Goal: Information Seeking & Learning: Stay updated

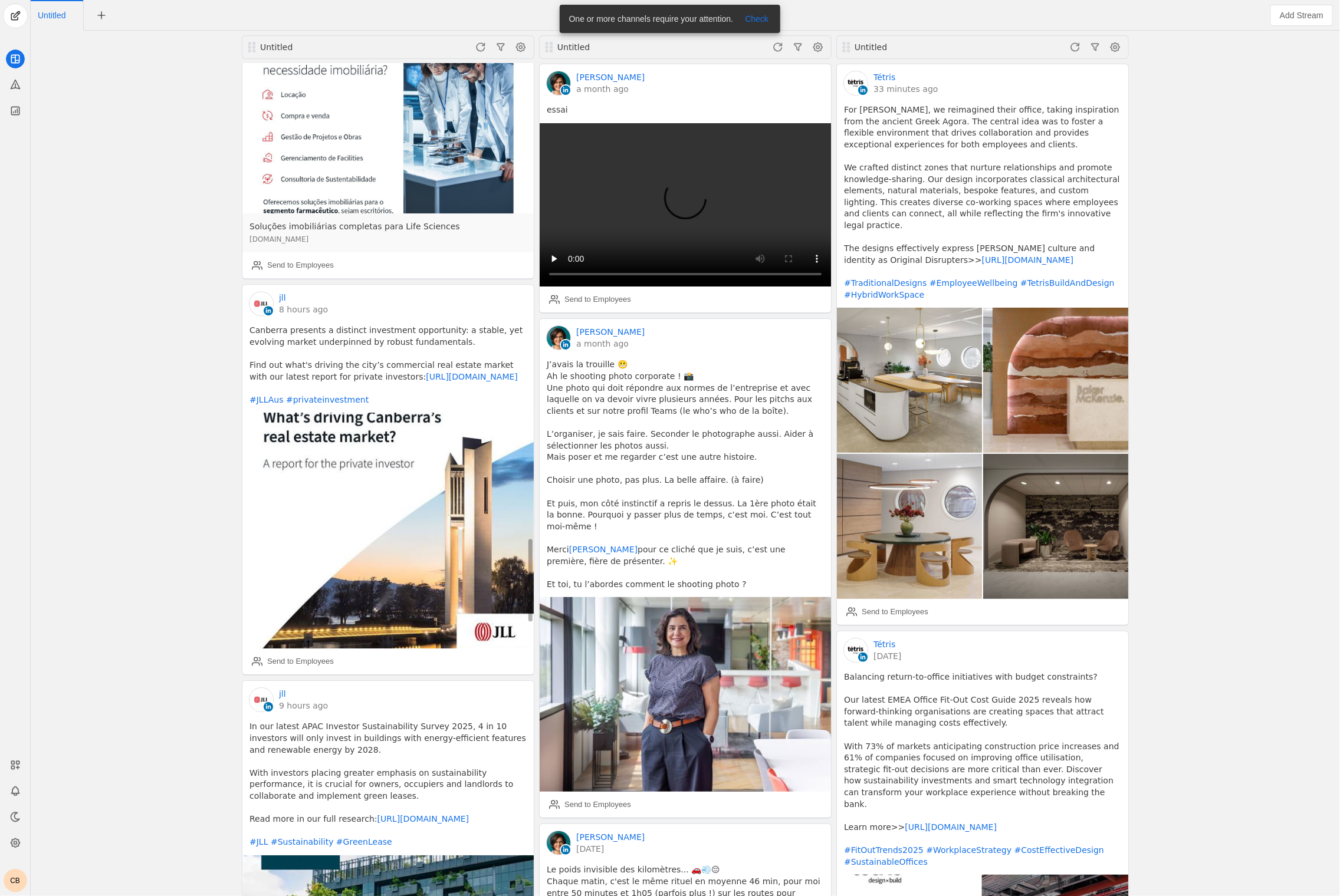
scroll to position [4939, 0]
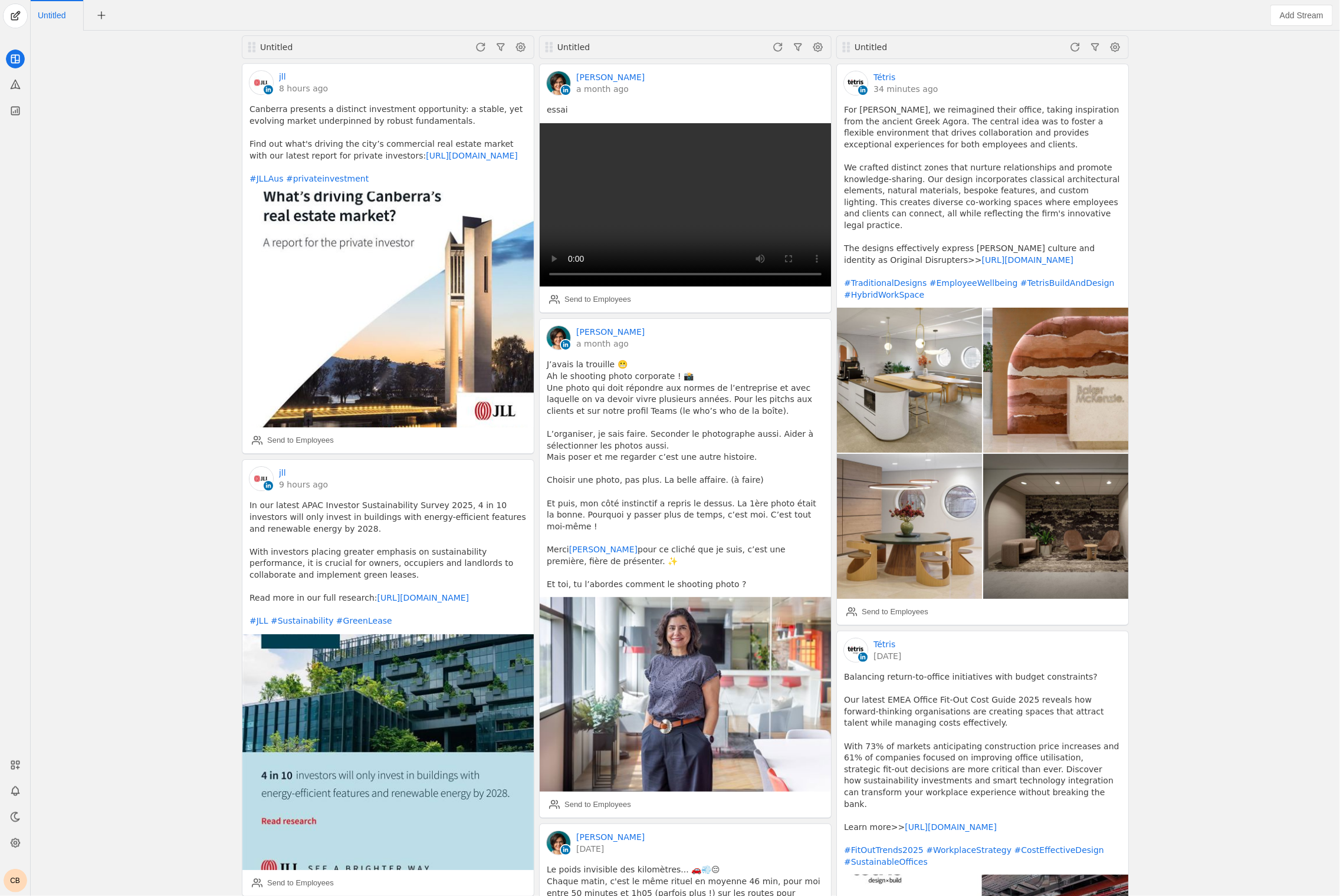
click at [191, 544] on div "Untitled jll 32 minutes ago A equipa de P&DS da JLL foi responsável pelo restau…" at bounding box center [685, 463] width 1303 height 866
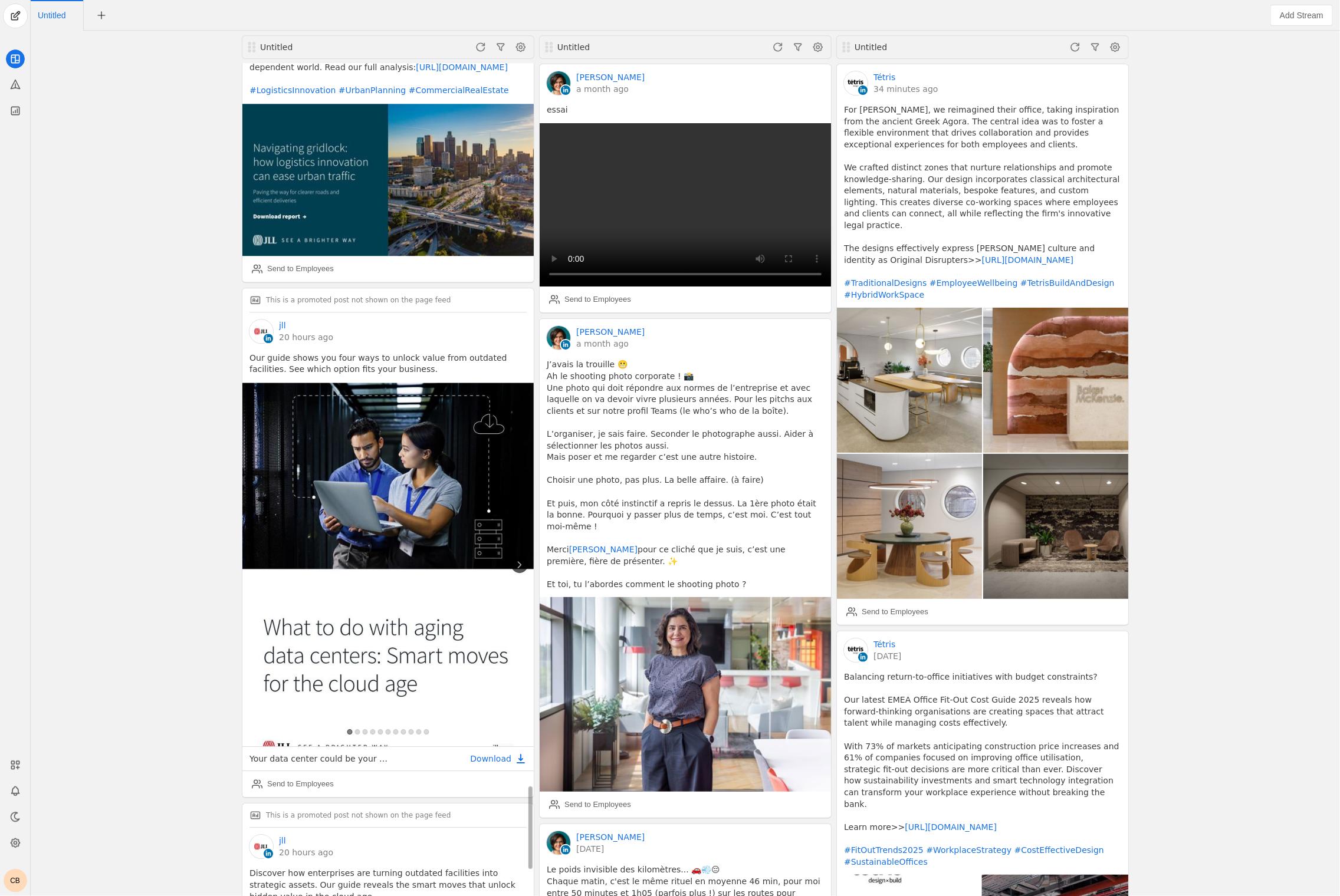
scroll to position [7224, 0]
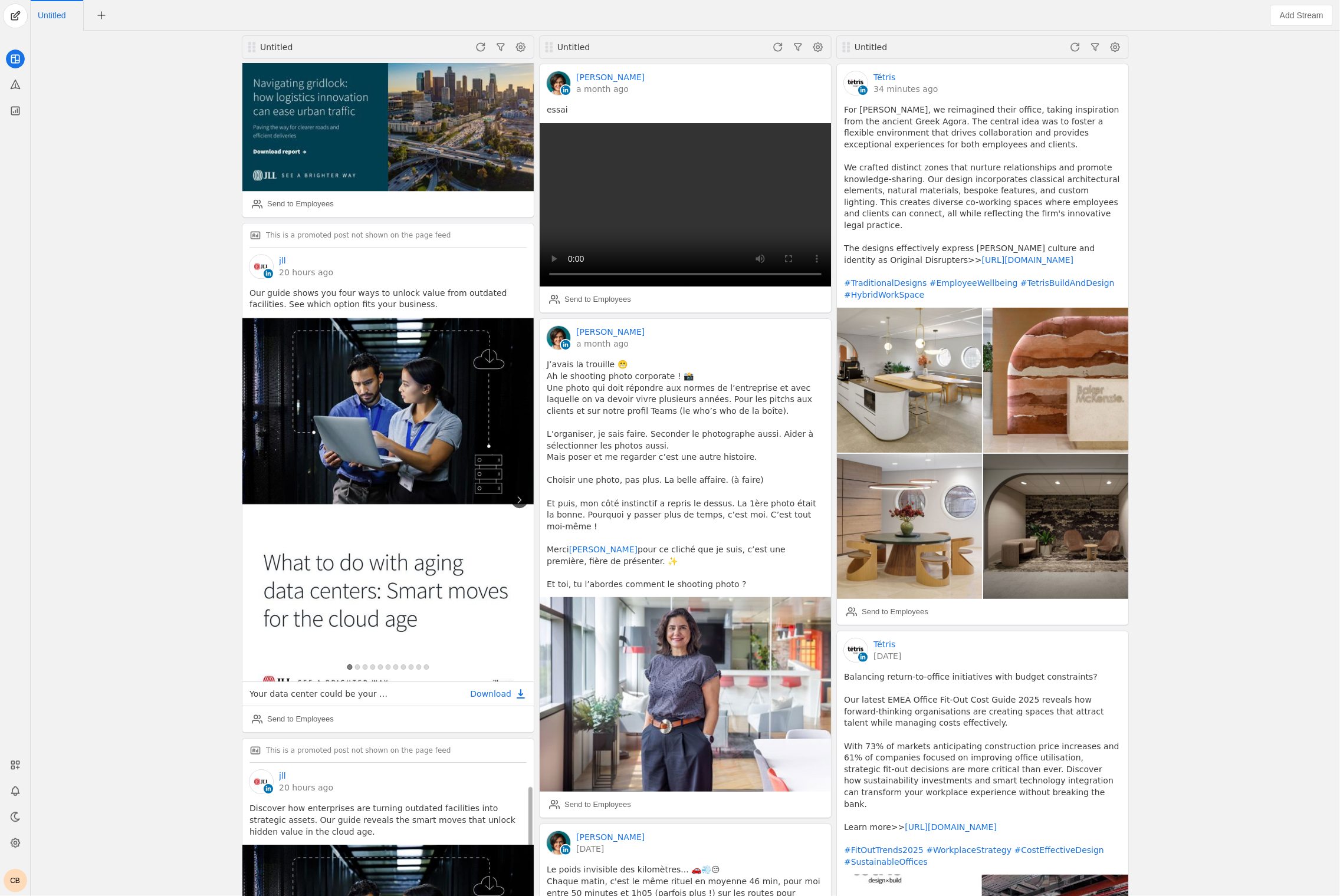
click at [520, 492] on app-icon at bounding box center [519, 500] width 16 height 16
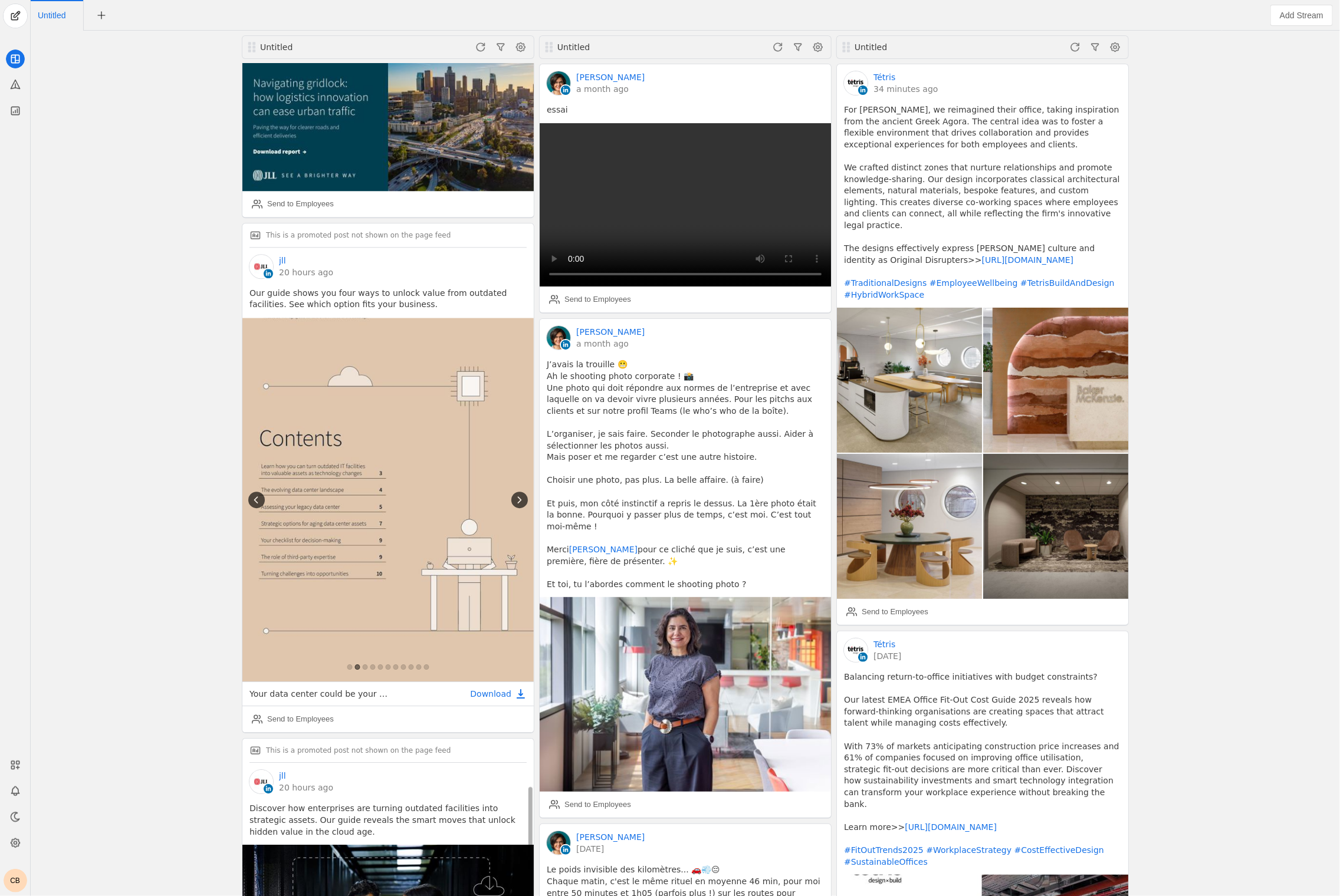
click at [520, 492] on app-icon at bounding box center [519, 500] width 16 height 16
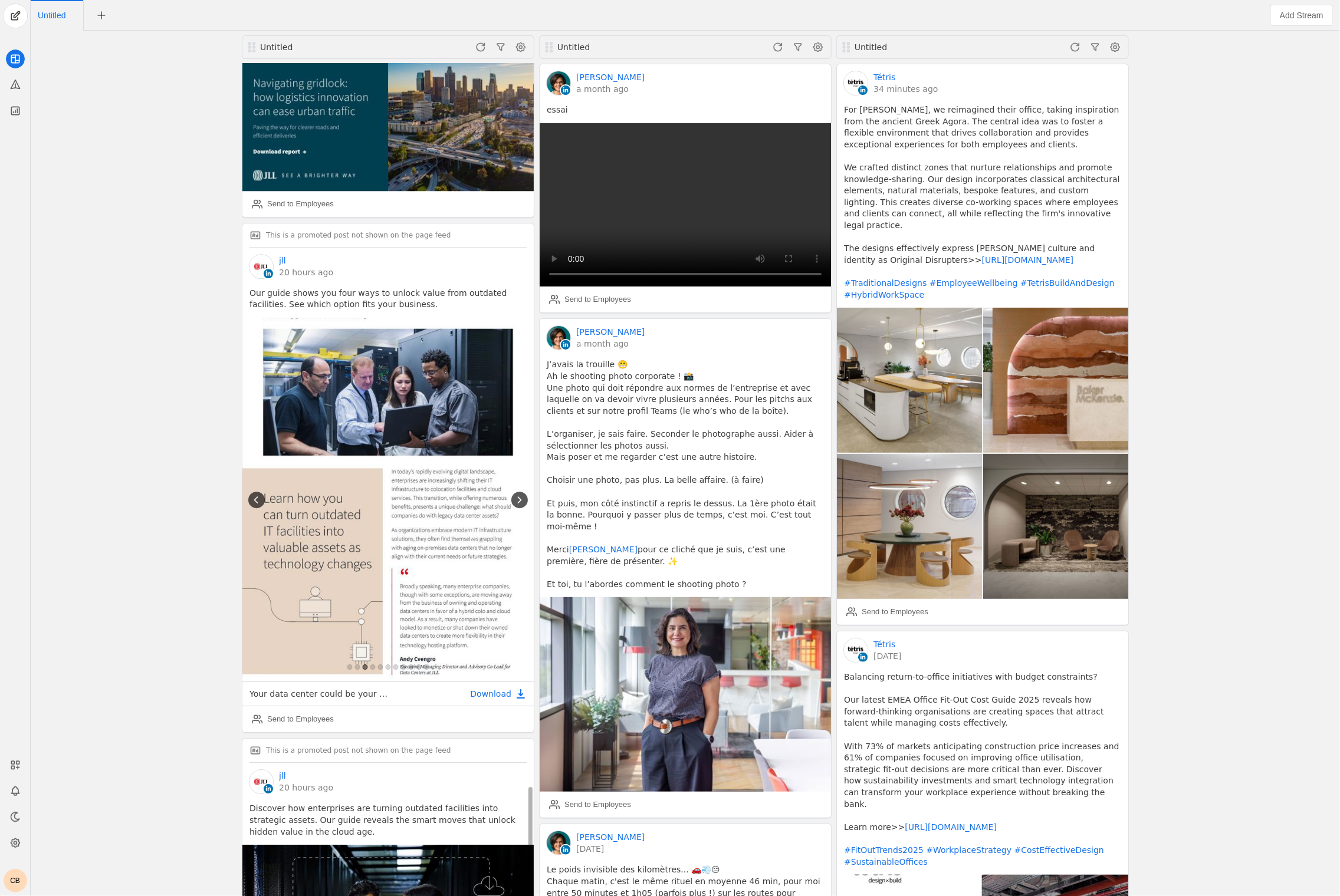
click at [520, 492] on app-icon at bounding box center [519, 500] width 16 height 16
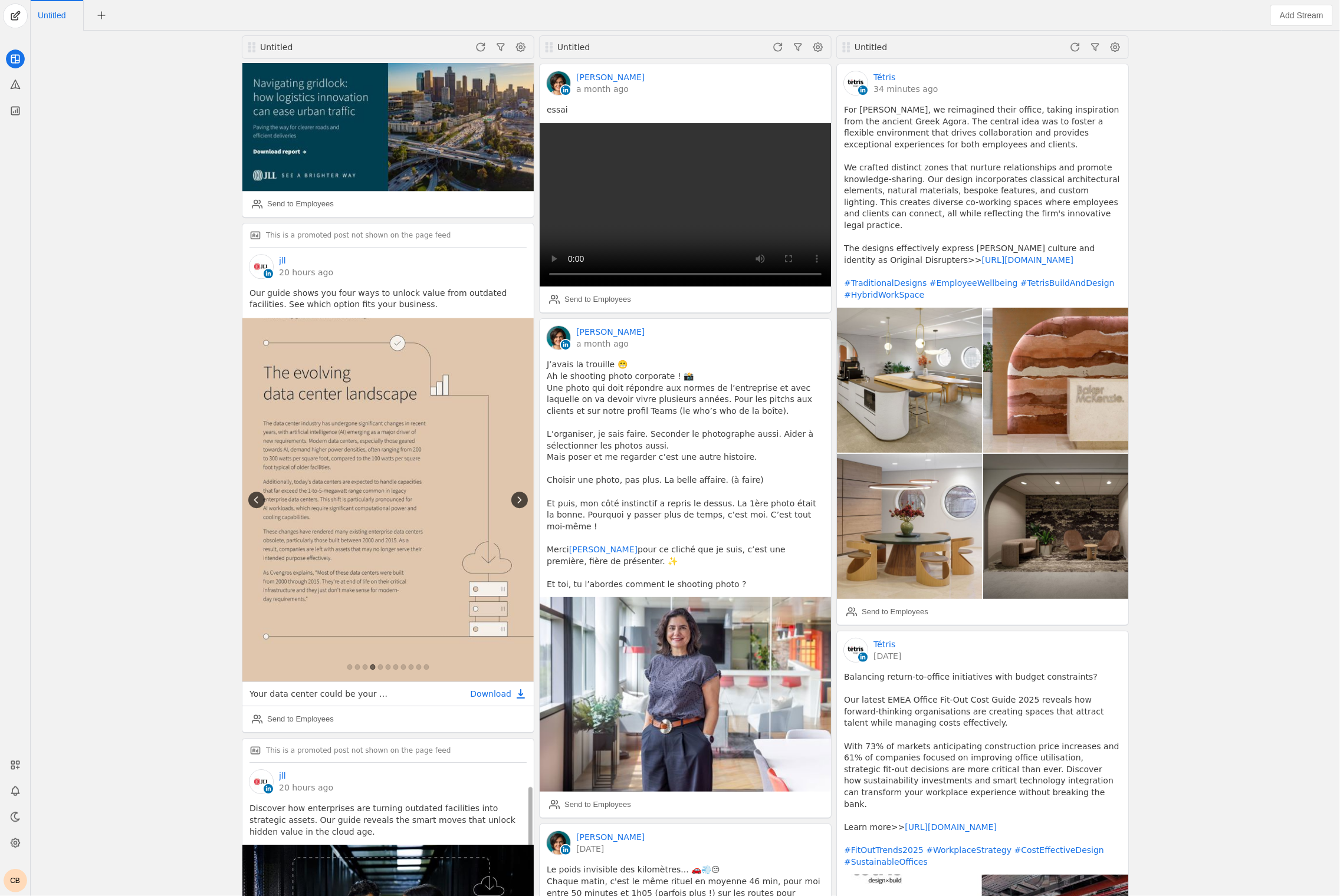
click at [520, 492] on app-icon at bounding box center [519, 500] width 16 height 16
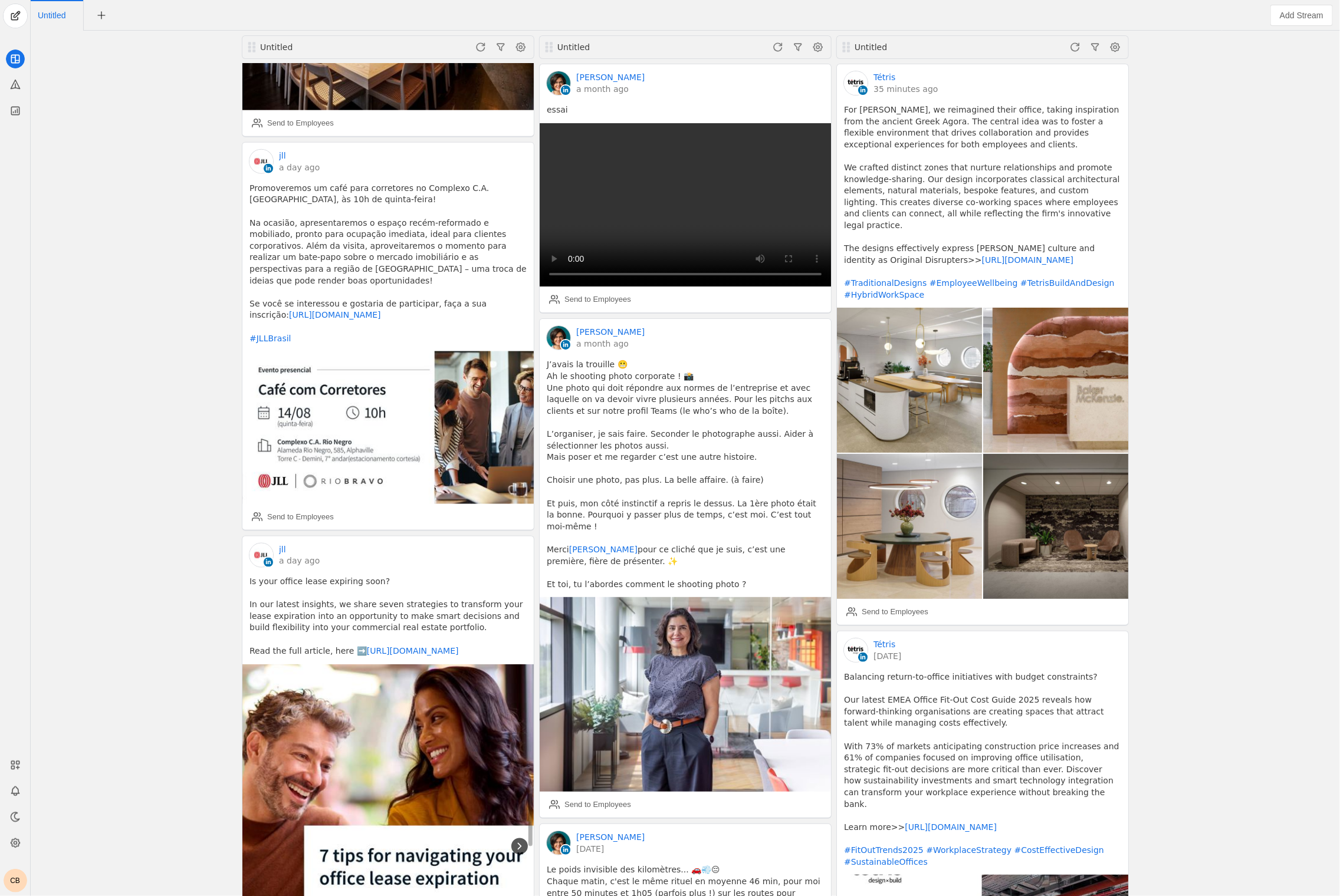
scroll to position [11603, 0]
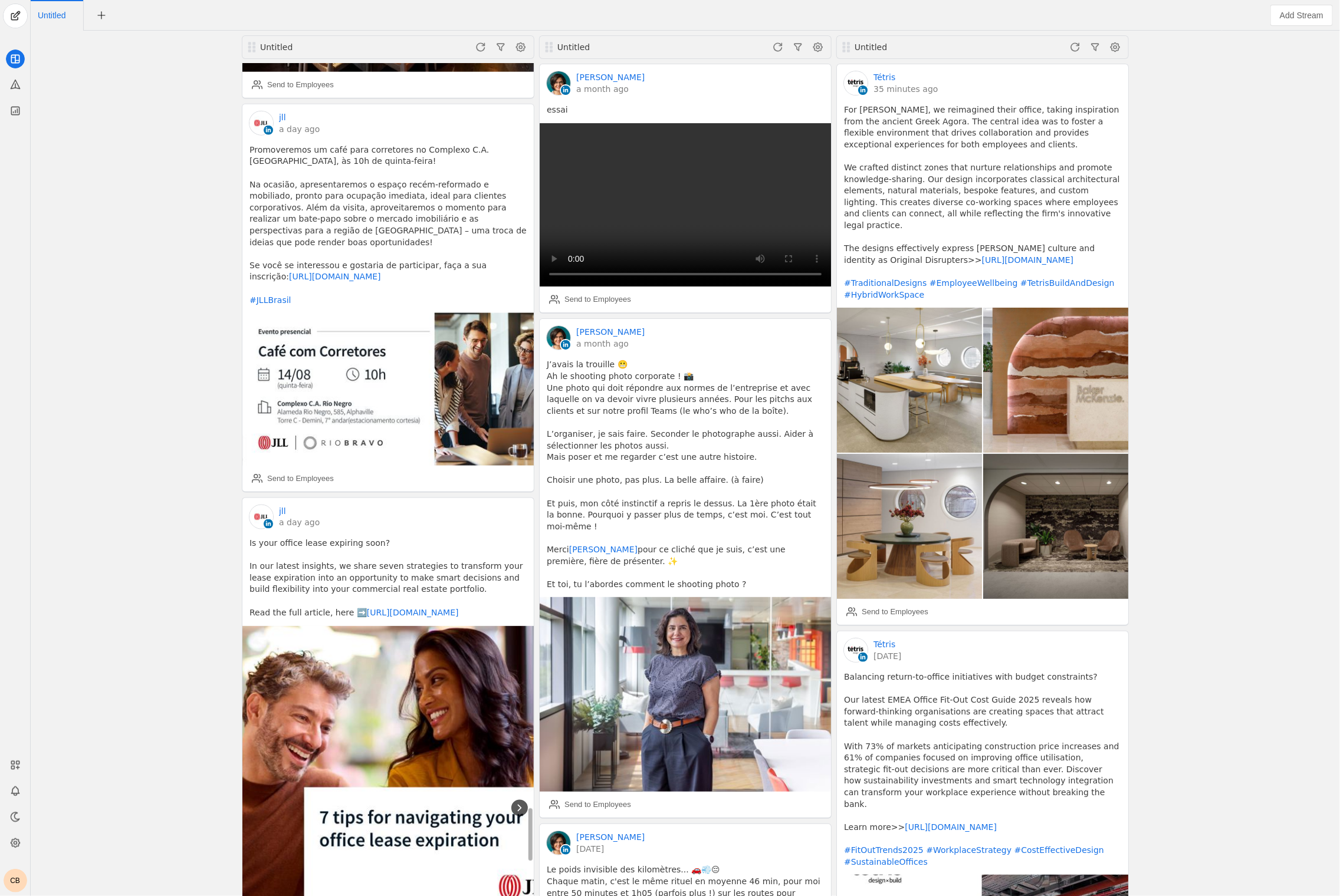
click at [522, 803] on icon at bounding box center [520, 808] width 12 height 12
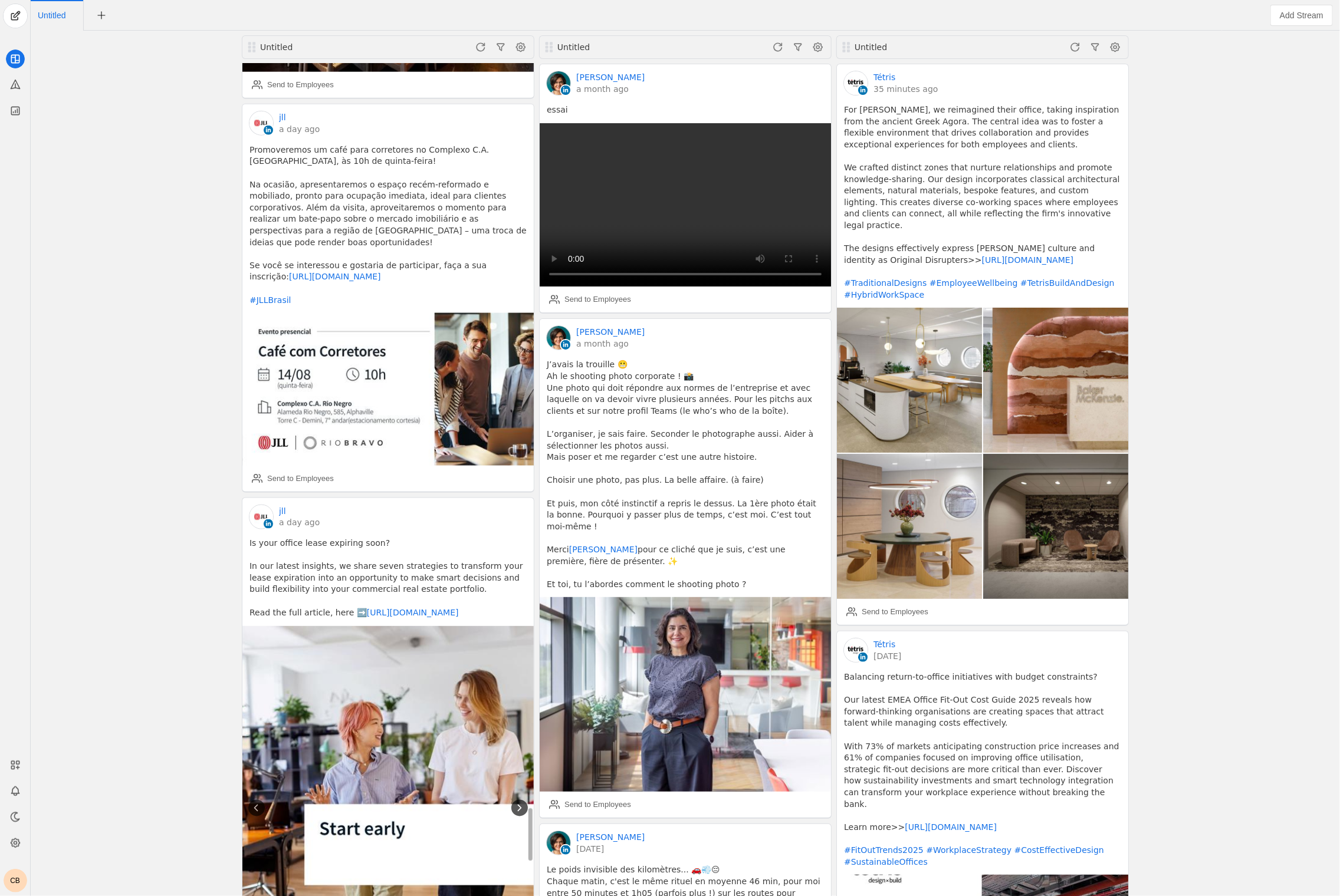
click at [522, 803] on icon at bounding box center [520, 808] width 12 height 12
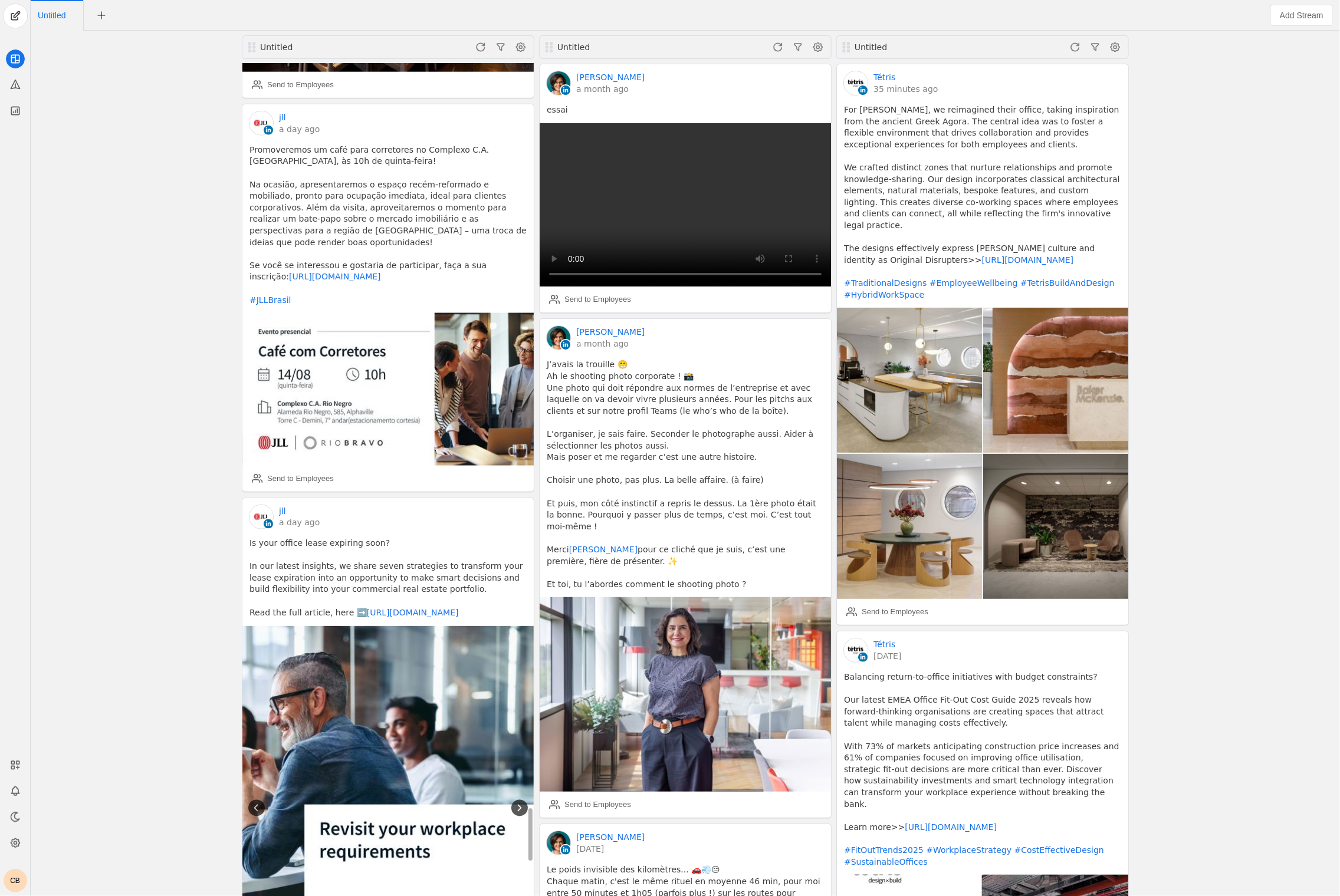
click at [522, 803] on icon at bounding box center [520, 808] width 12 height 12
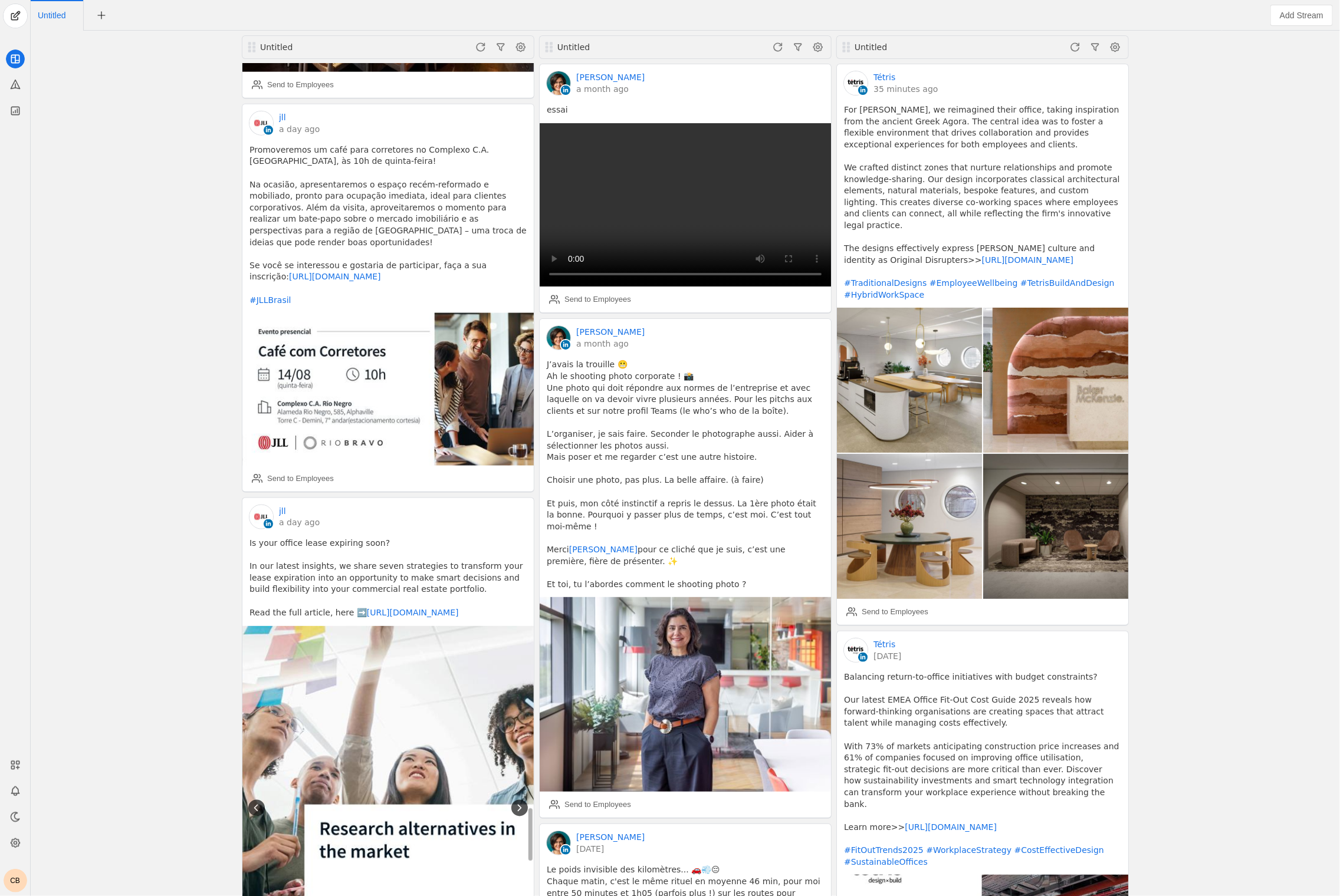
click at [522, 803] on icon at bounding box center [520, 808] width 12 height 12
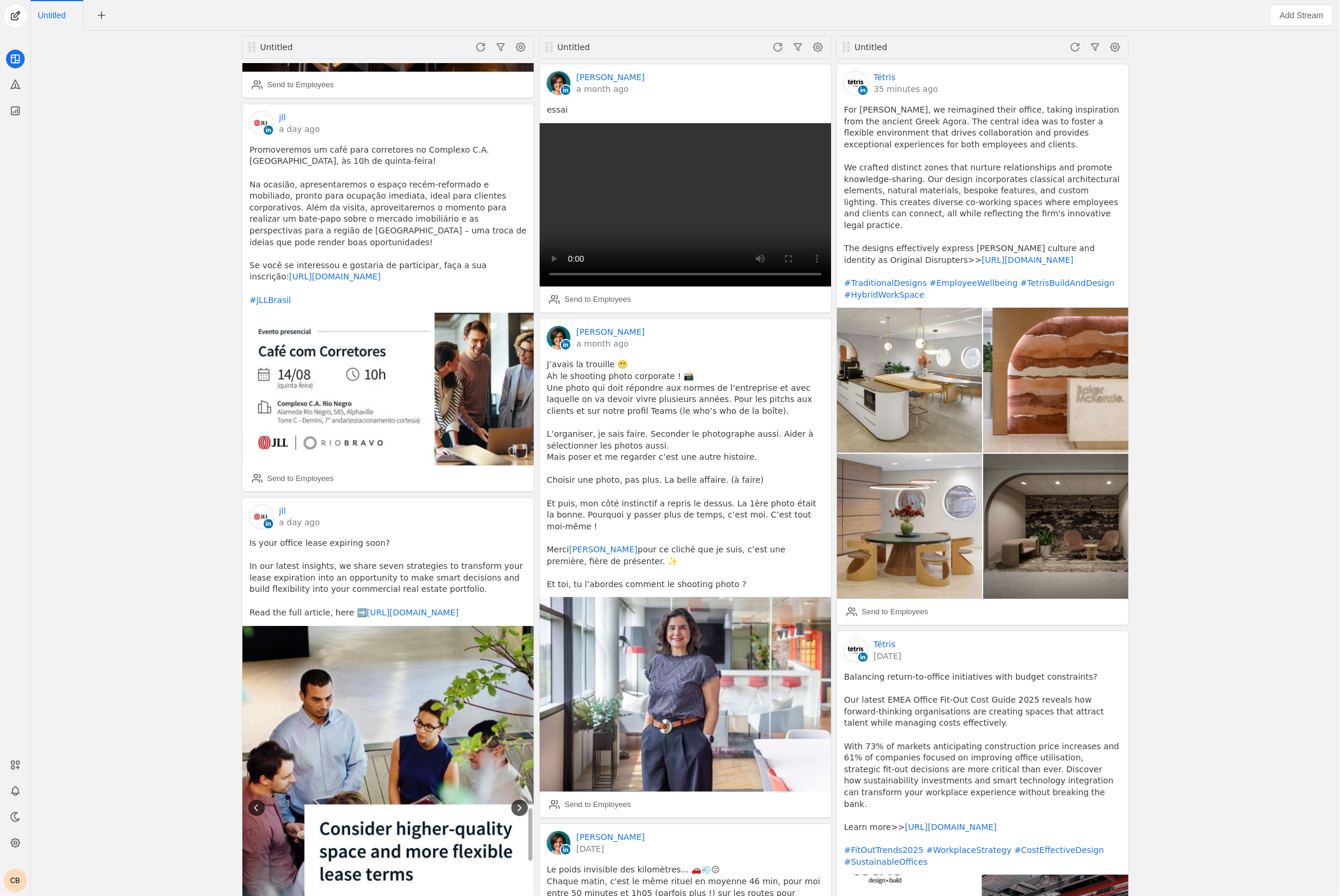
click at [522, 803] on icon at bounding box center [520, 808] width 12 height 12
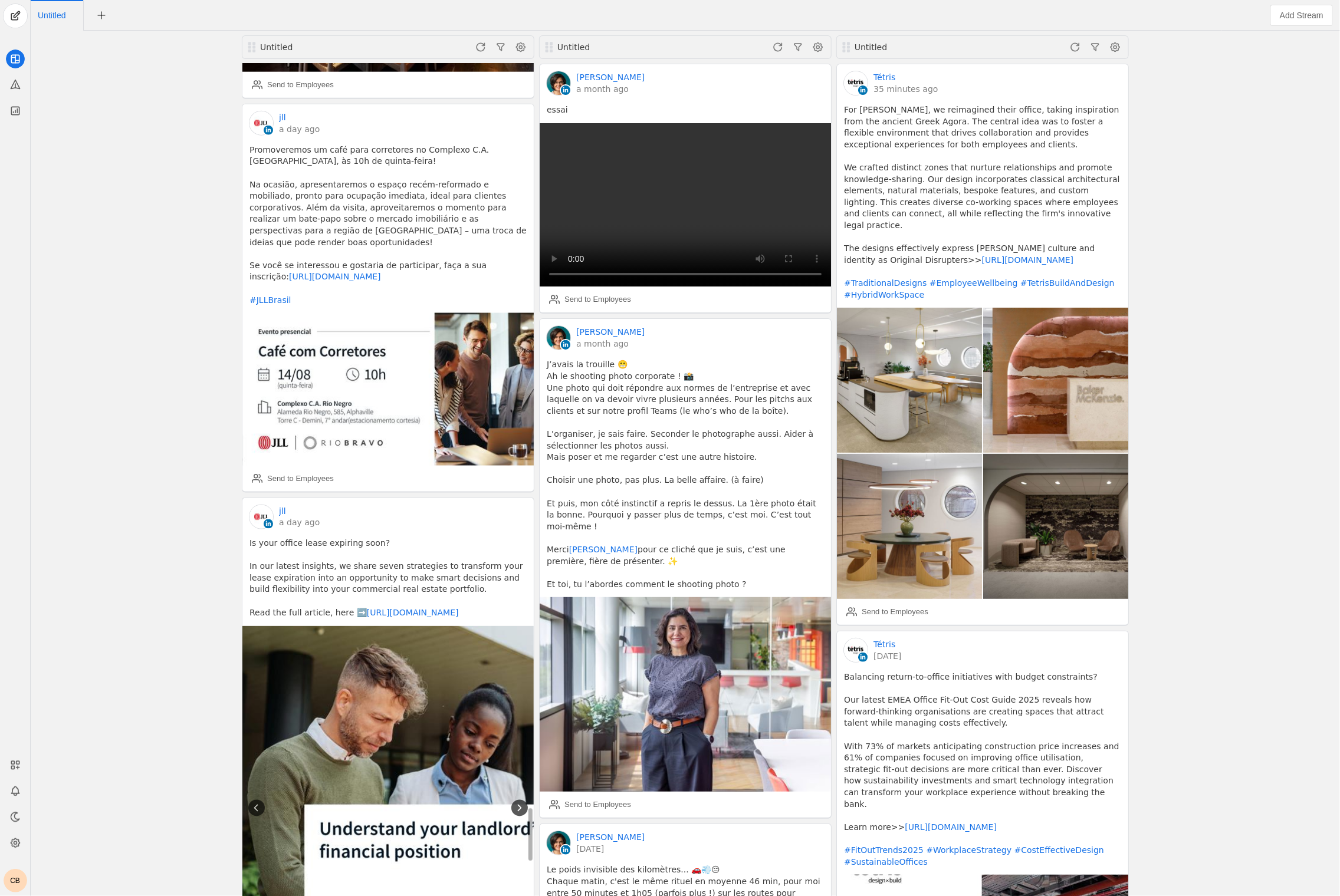
click at [522, 803] on icon at bounding box center [520, 808] width 12 height 12
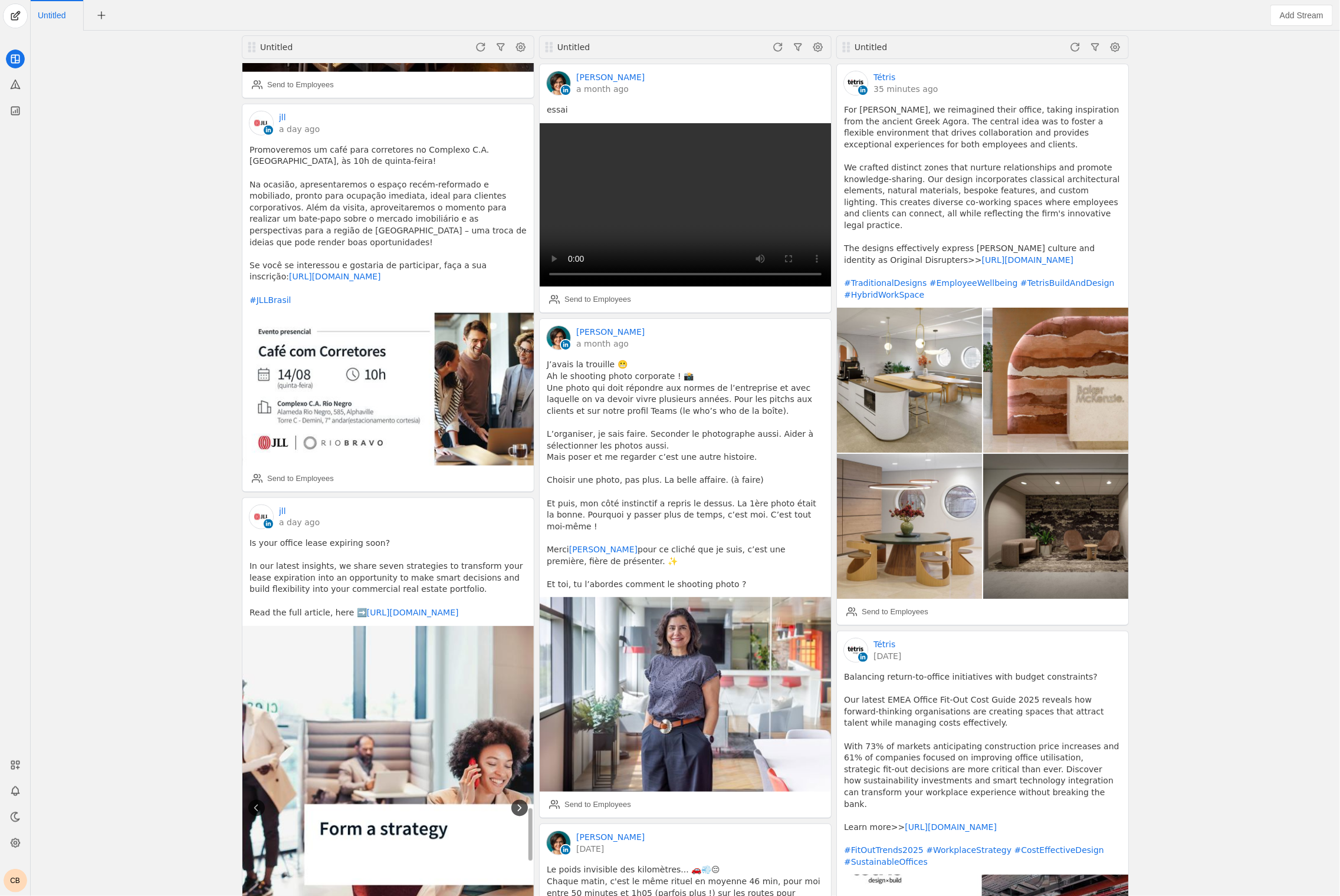
click at [522, 803] on icon at bounding box center [520, 808] width 12 height 12
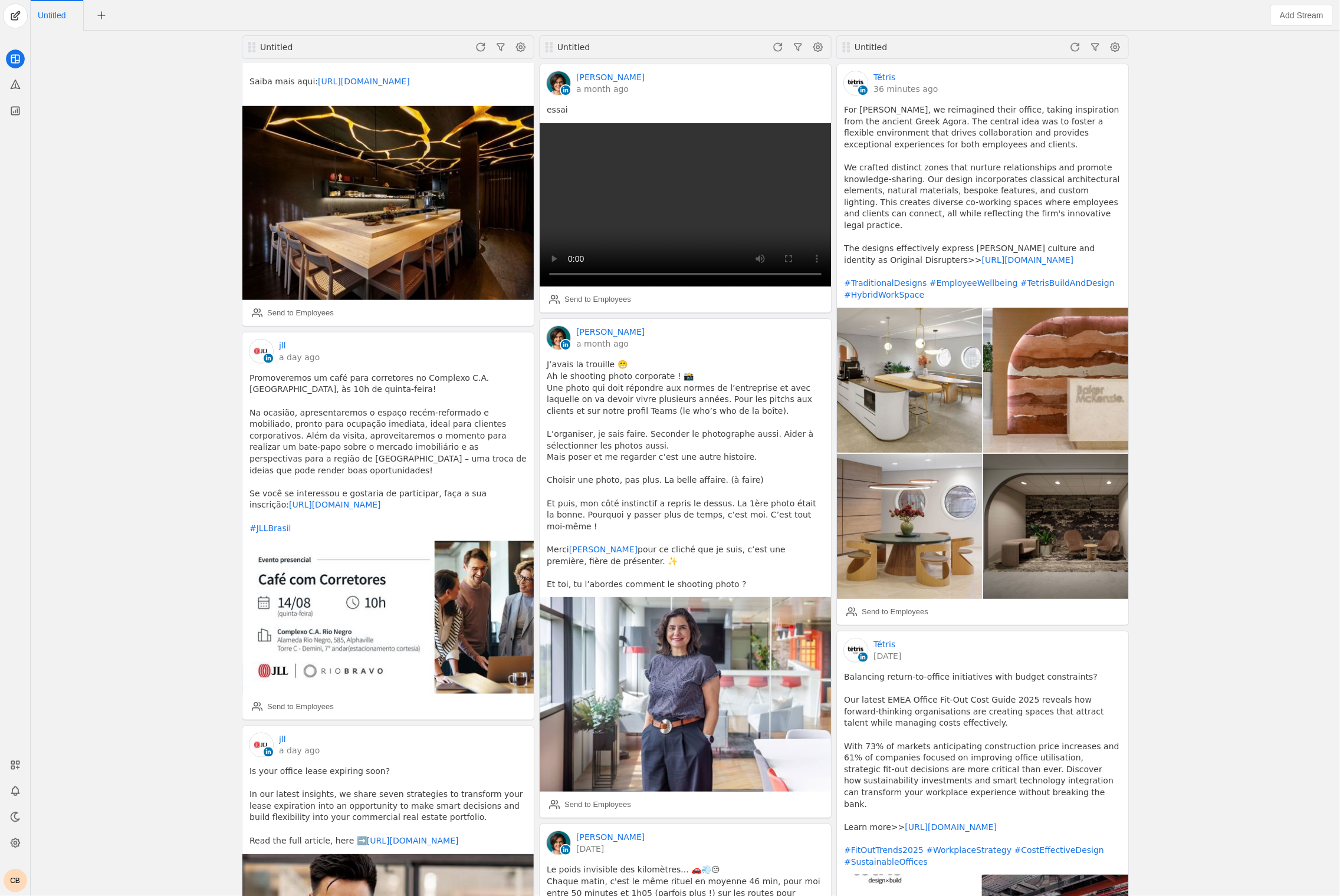
scroll to position [11530, 0]
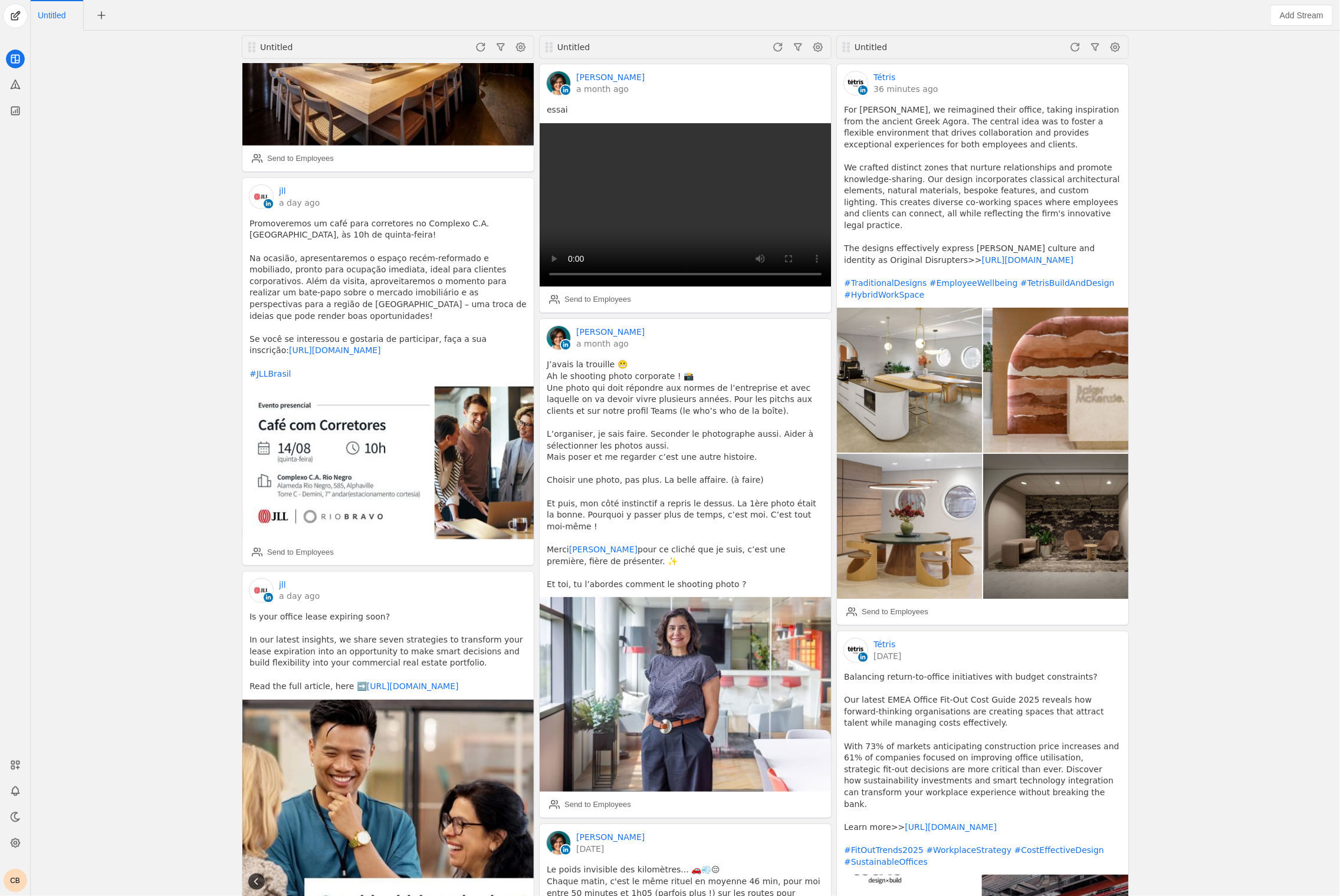
click at [252, 876] on icon at bounding box center [256, 882] width 12 height 12
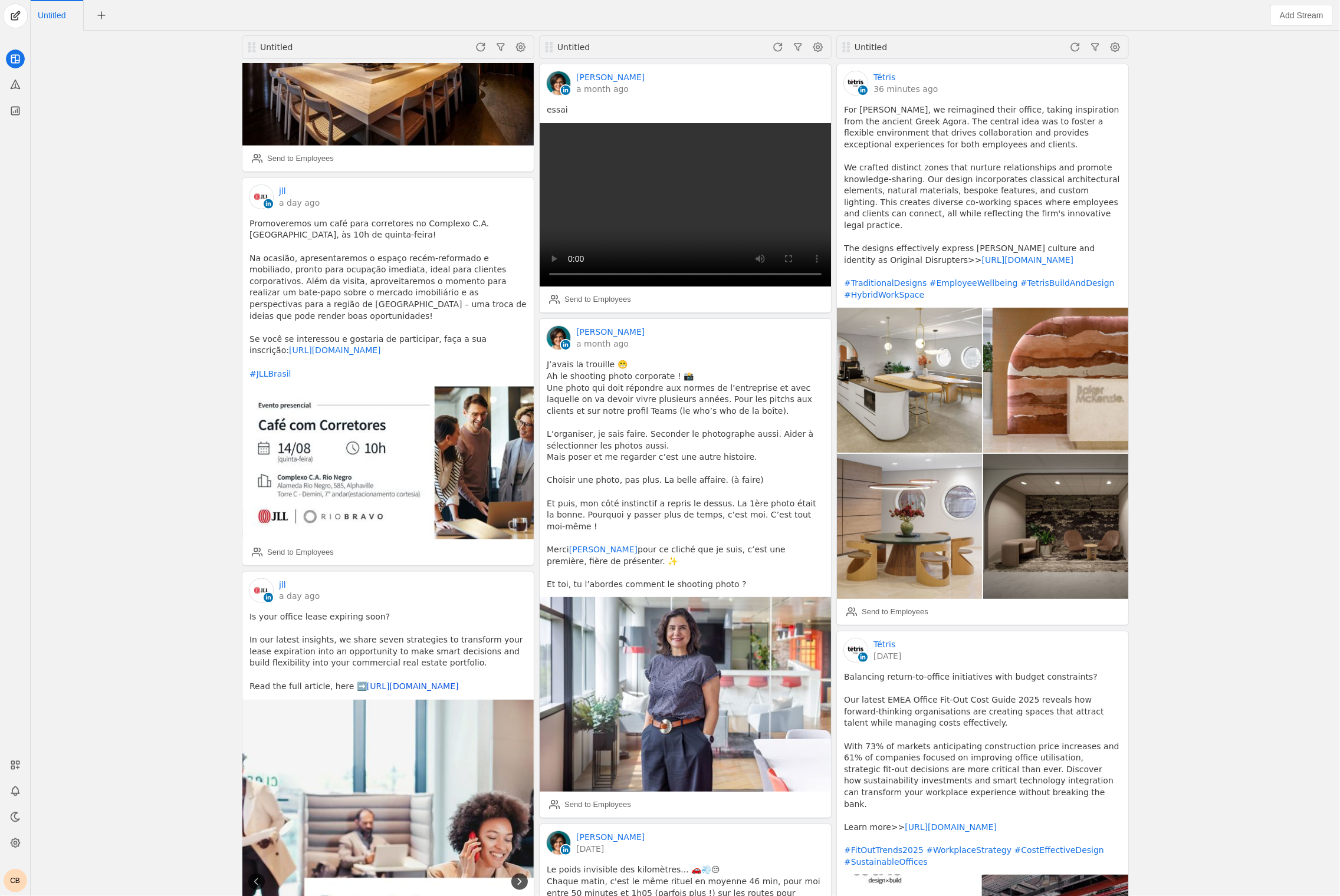
click at [394, 682] on link "https://co.jll/4lnSUSL" at bounding box center [413, 686] width 92 height 10
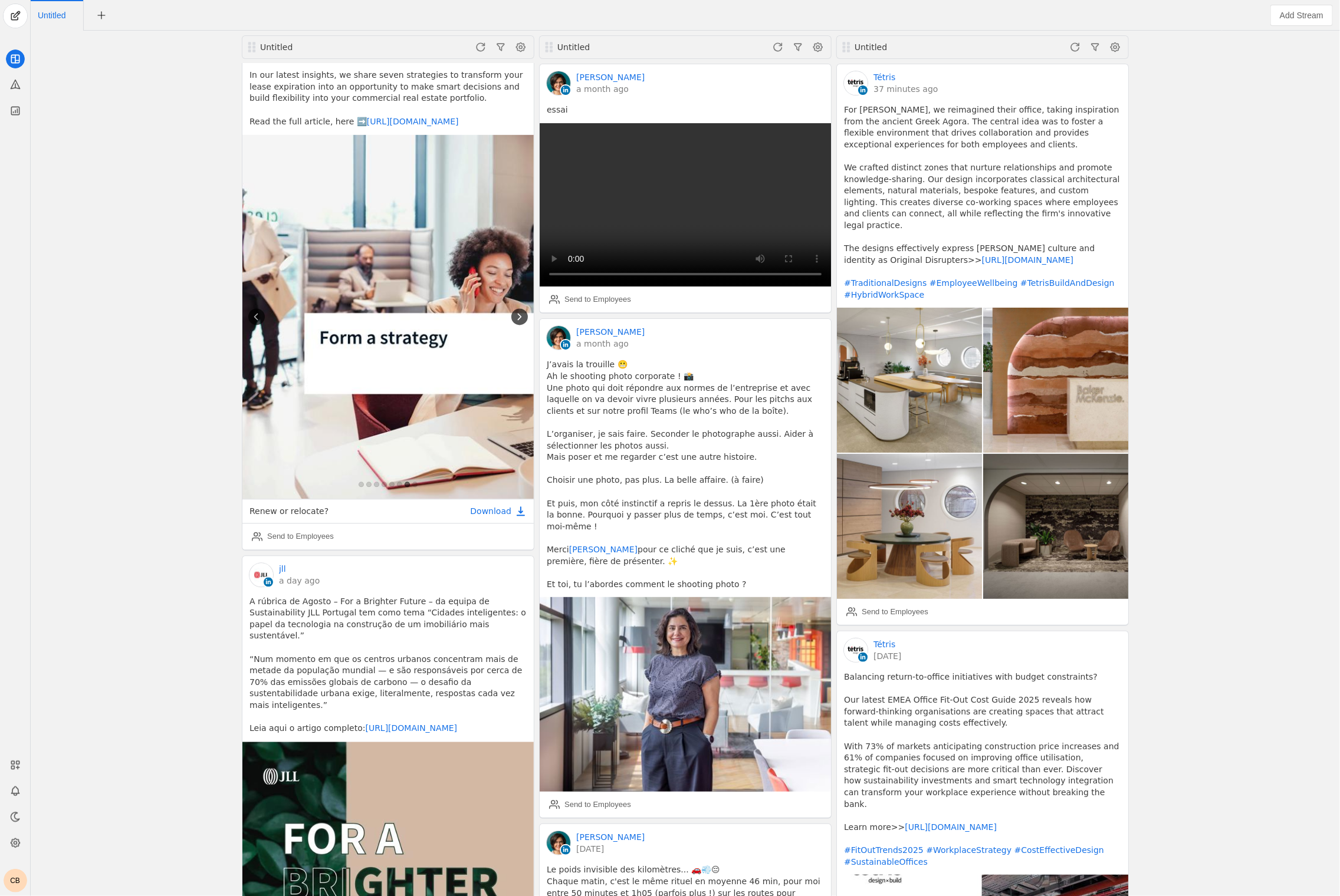
scroll to position [12193, 0]
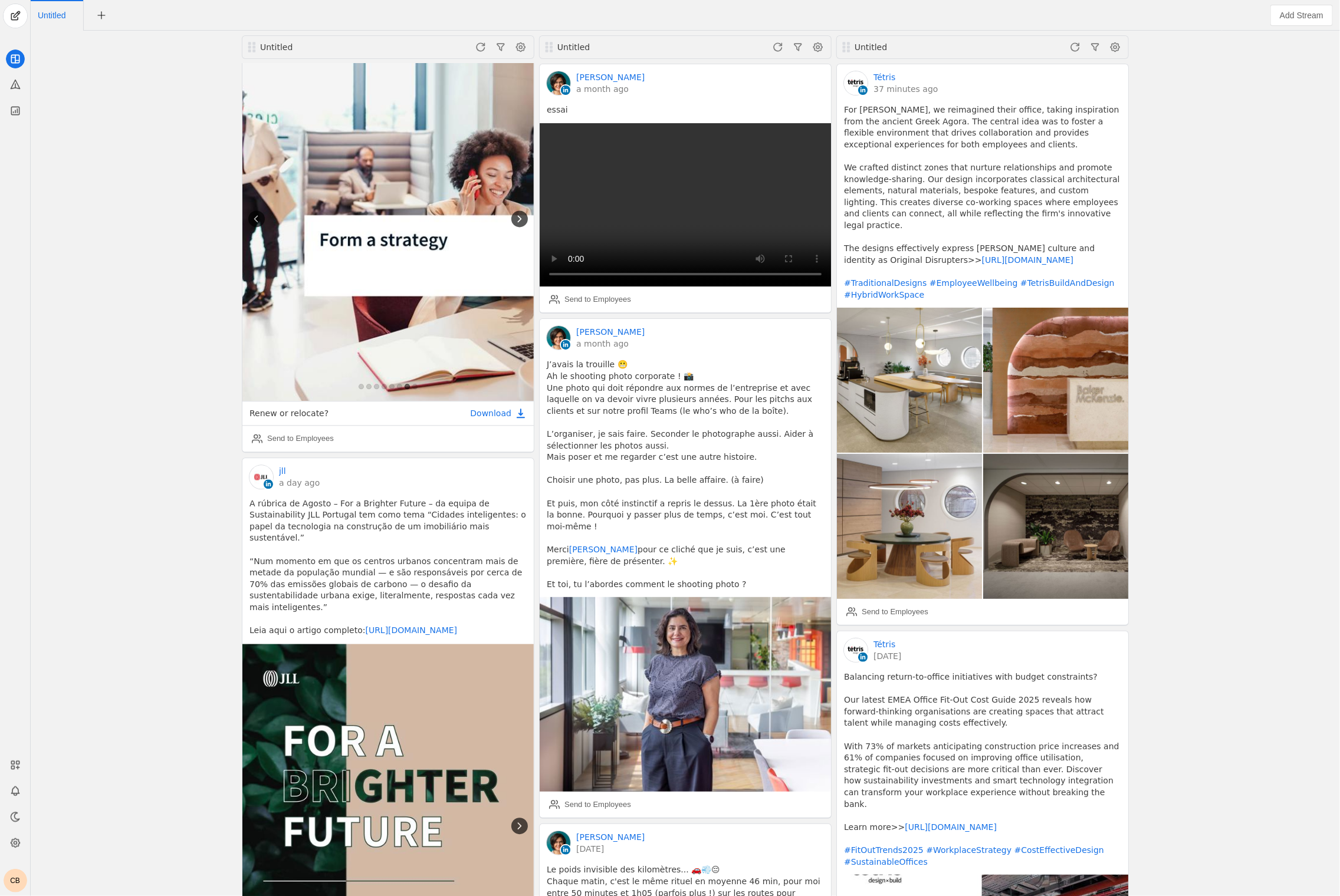
click at [518, 820] on icon at bounding box center [520, 826] width 12 height 12
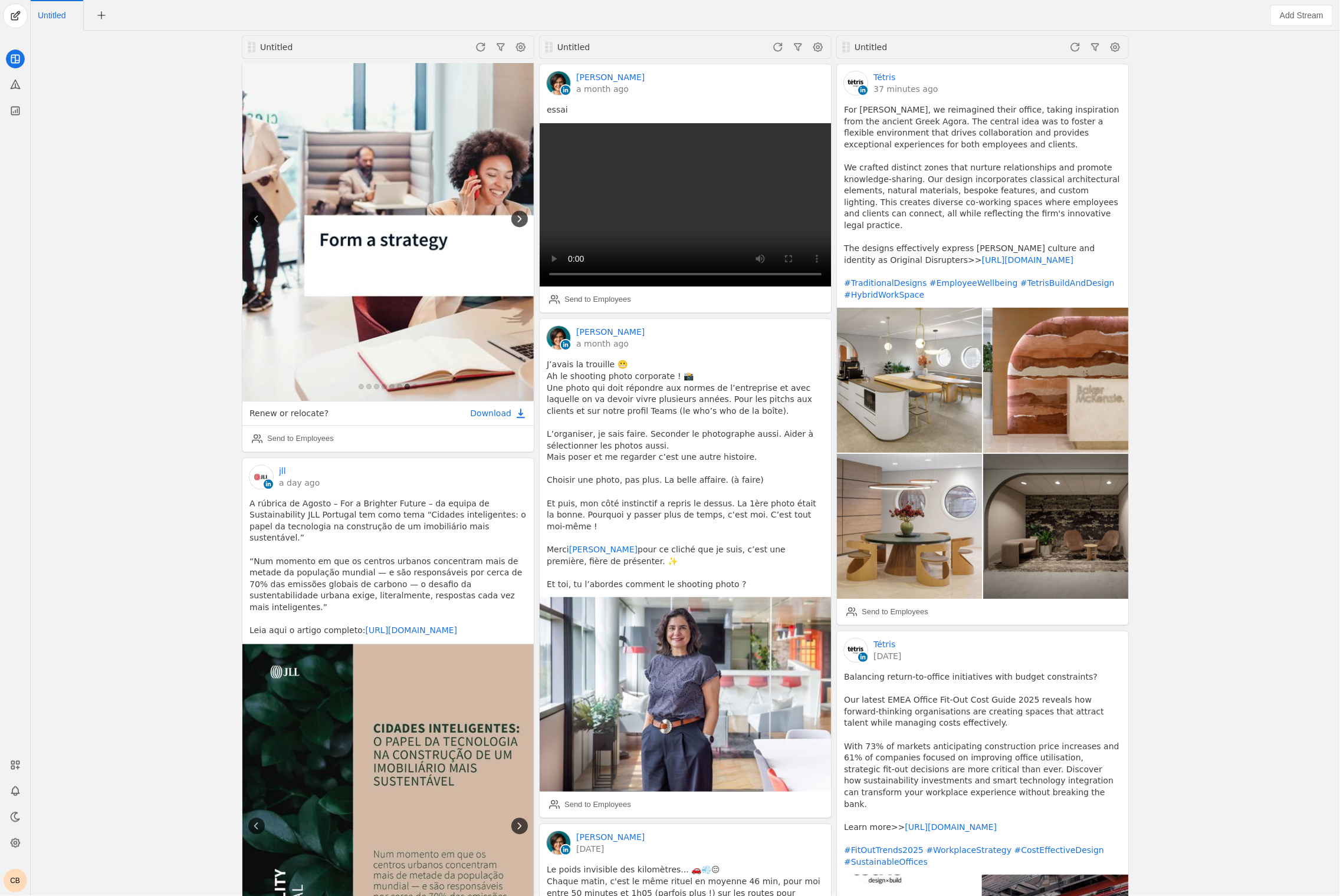
click at [518, 820] on icon at bounding box center [520, 826] width 12 height 12
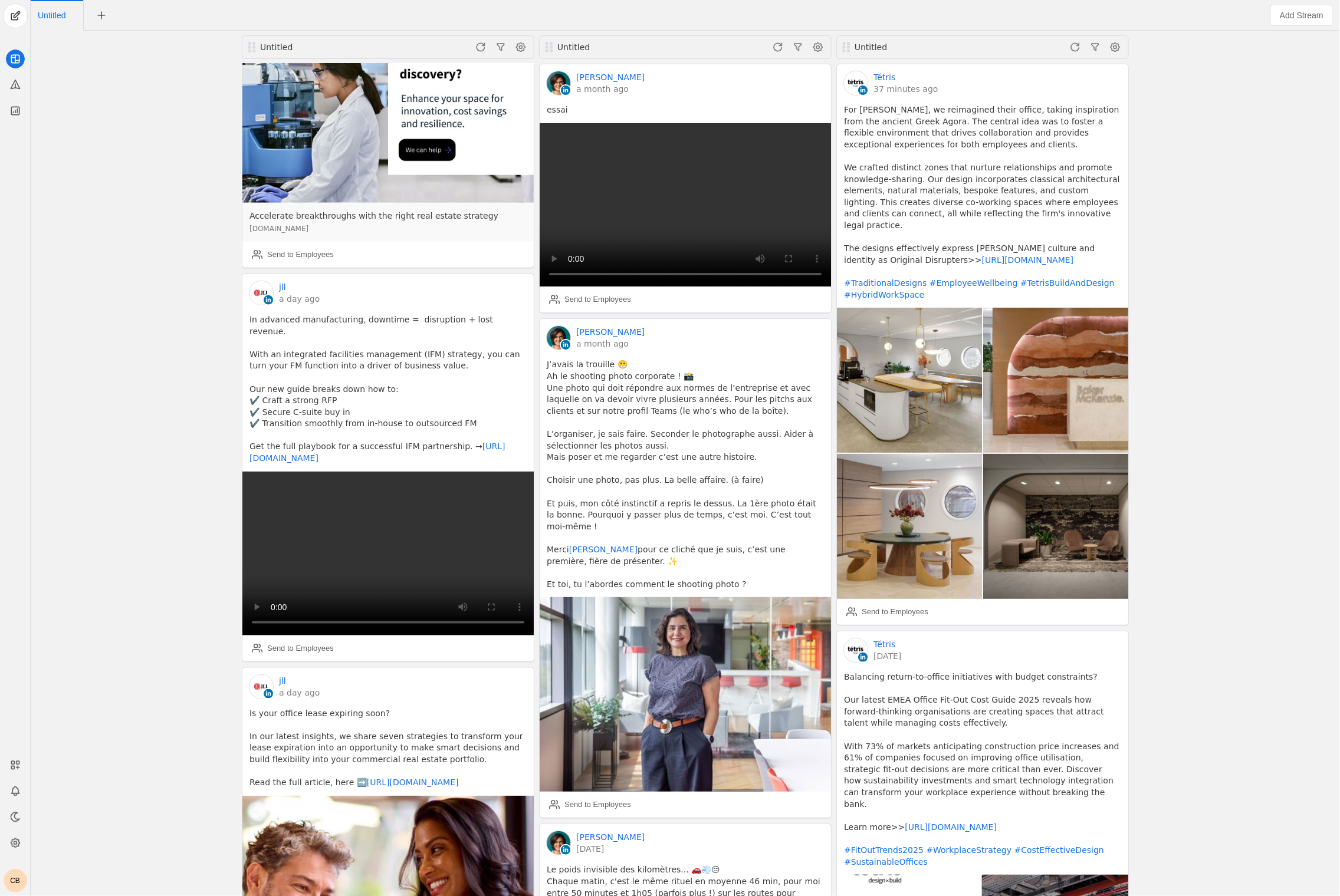
scroll to position [14036, 0]
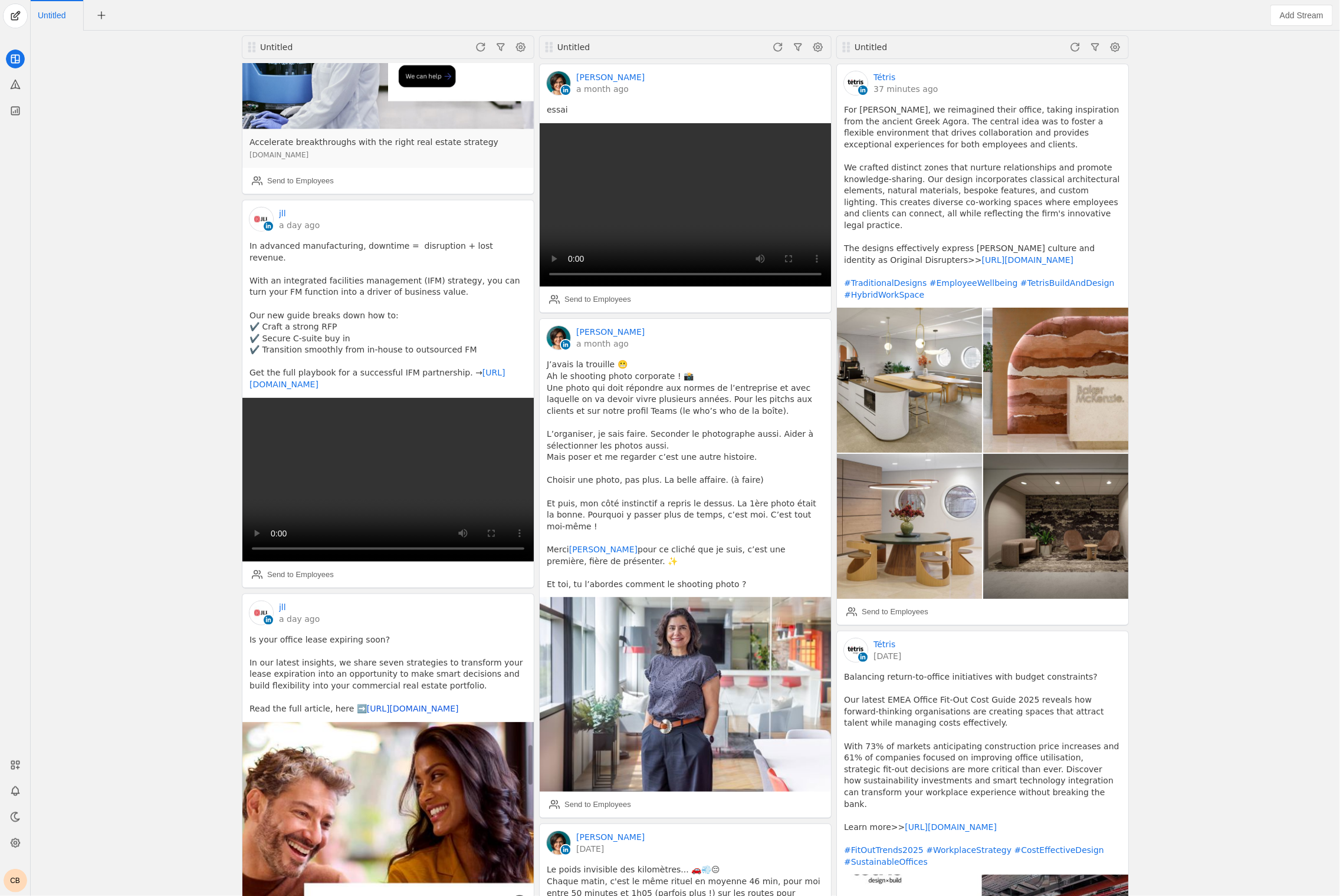
click at [374, 704] on link "https://co.jll/47kcMmc" at bounding box center [413, 708] width 92 height 10
click at [522, 895] on icon at bounding box center [520, 904] width 12 height 12
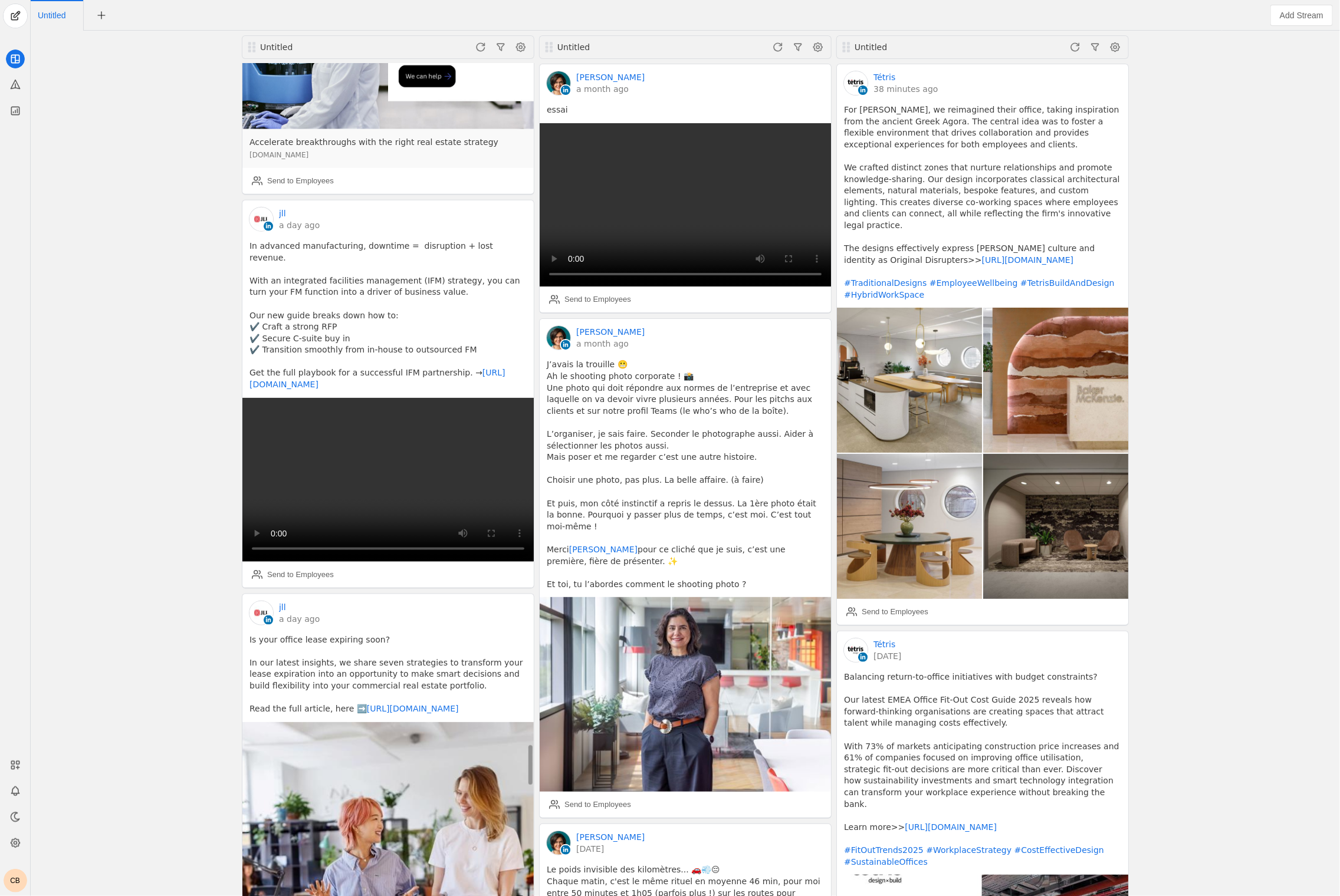
click at [522, 895] on icon at bounding box center [520, 904] width 12 height 12
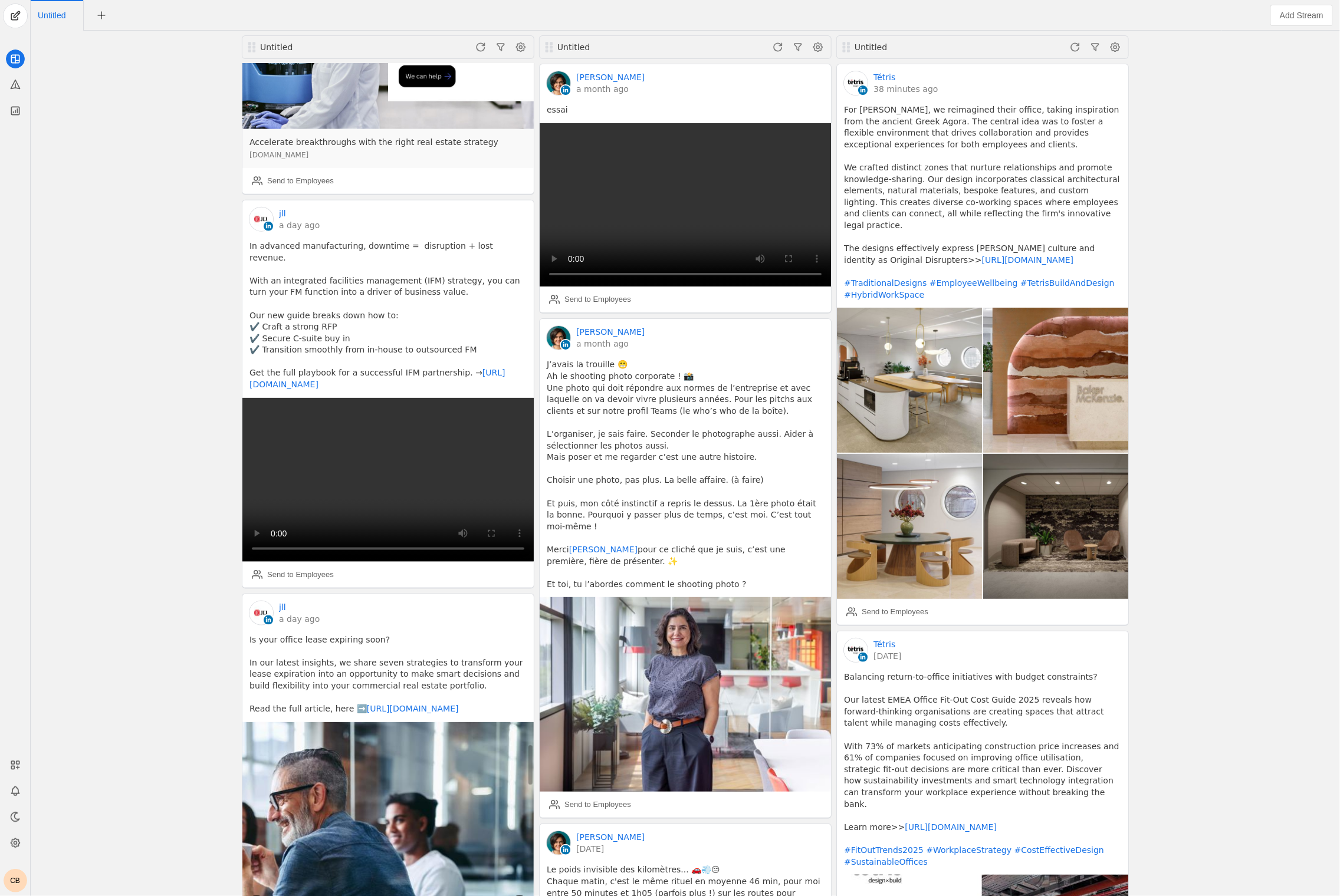
click at [522, 895] on icon at bounding box center [520, 904] width 12 height 12
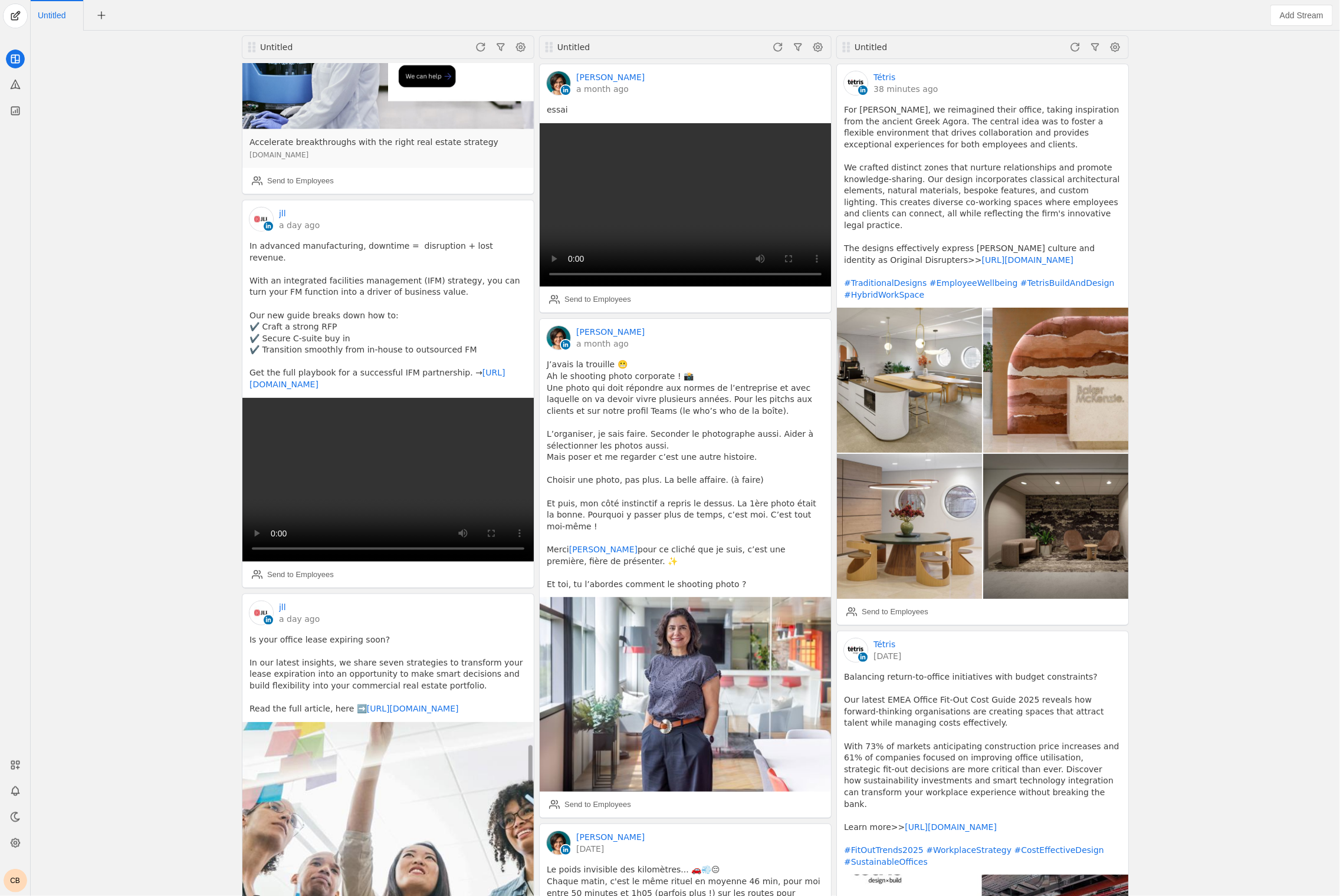
click at [522, 895] on icon at bounding box center [520, 904] width 12 height 12
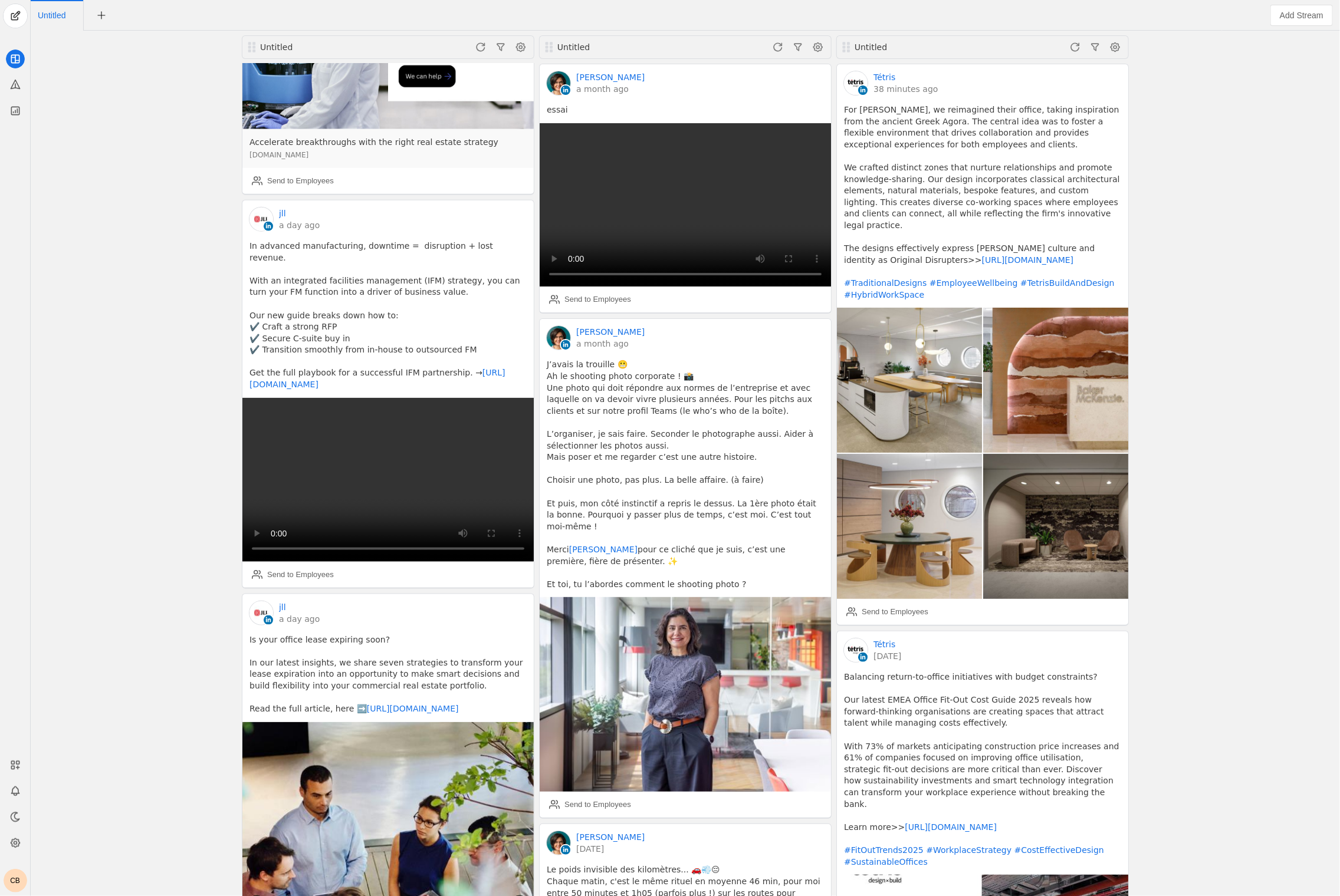
click at [522, 895] on icon at bounding box center [520, 904] width 12 height 12
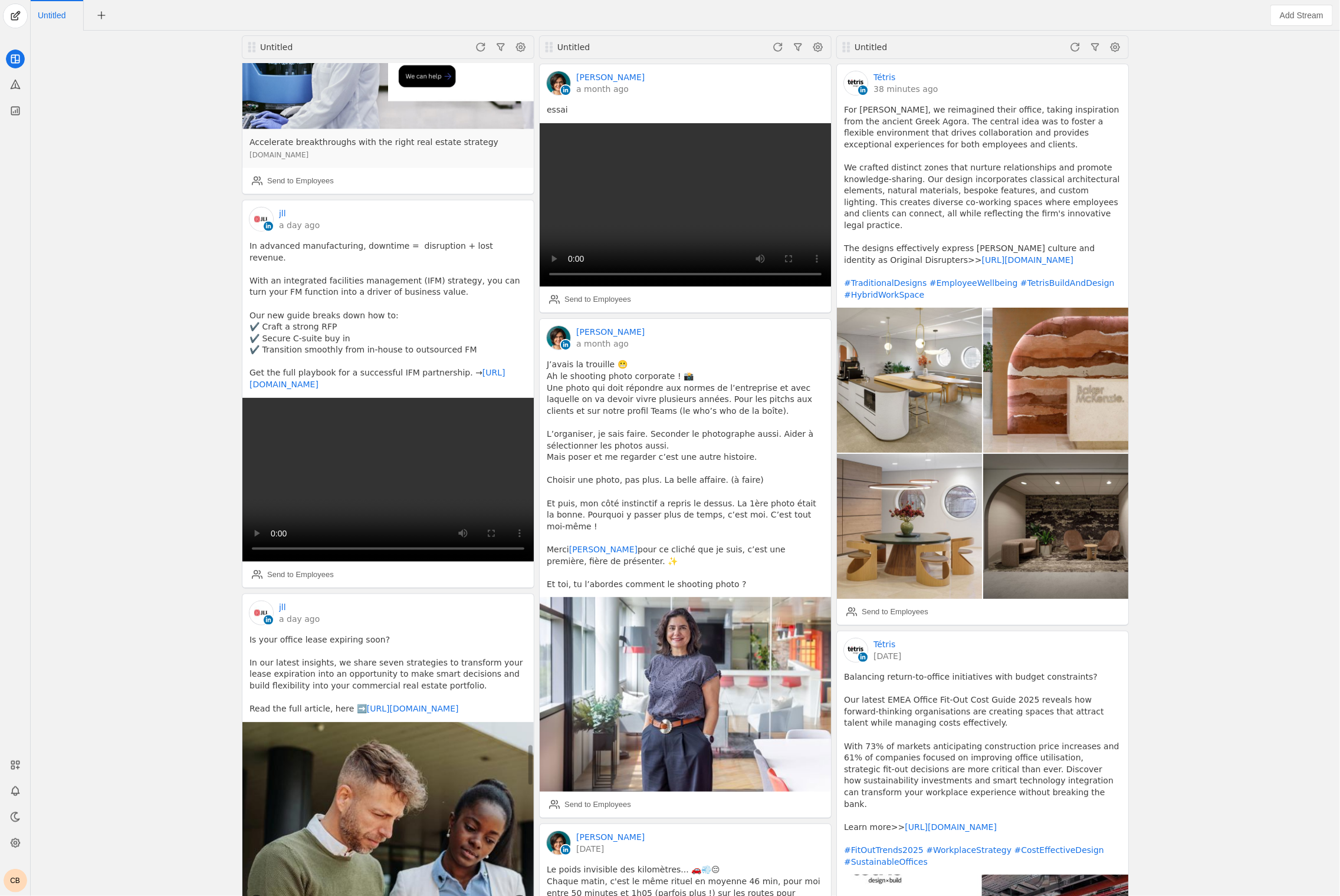
click at [522, 895] on icon at bounding box center [520, 904] width 12 height 12
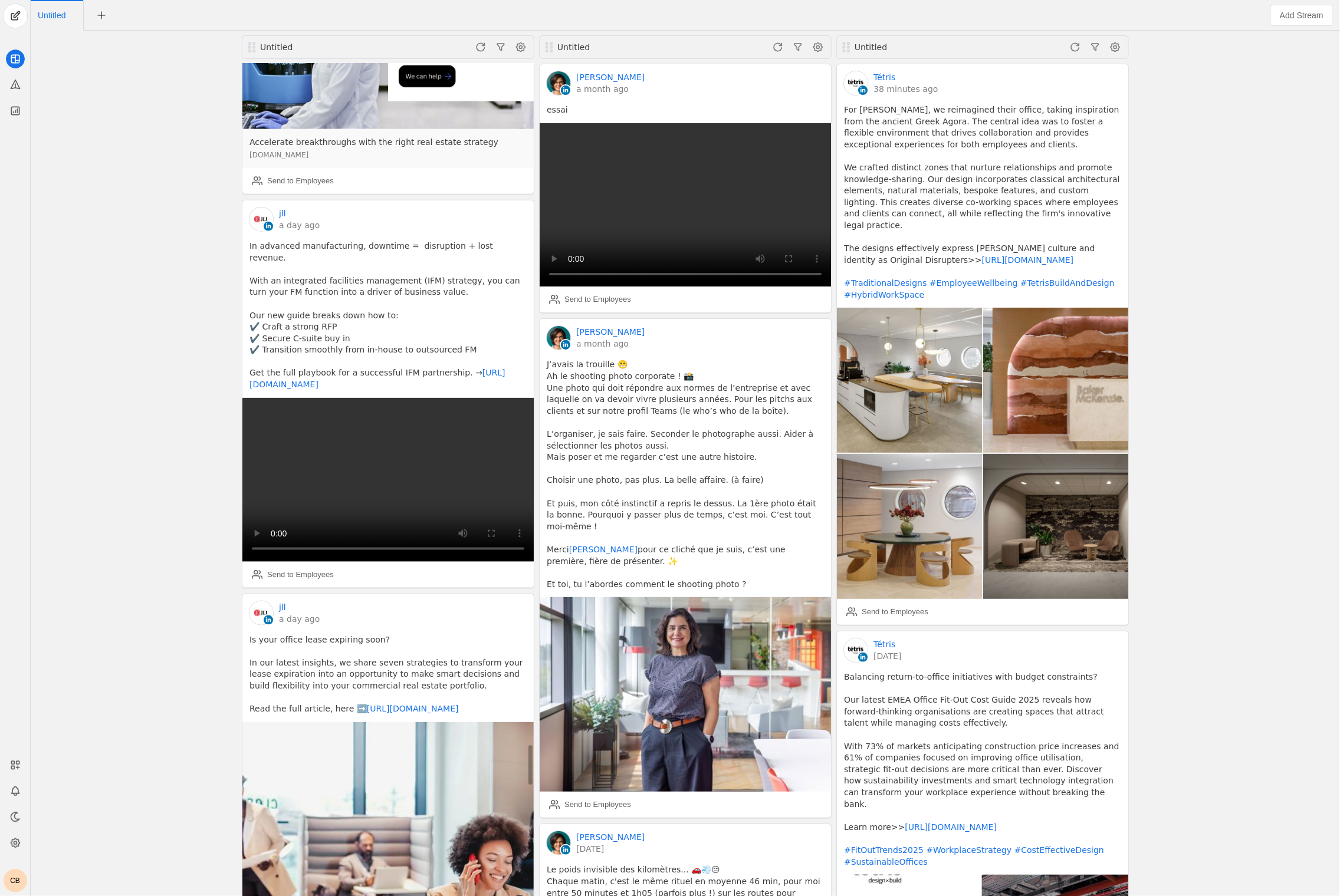
click at [397, 635] on pre "Is your office lease expiring soon? In our latest insights, we share seven stra…" at bounding box center [387, 675] width 277 height 80
drag, startPoint x: 415, startPoint y: 393, endPoint x: 252, endPoint y: 355, distance: 167.4
click at [252, 635] on pre "Is your office lease expiring soon? In our latest insights, we share seven stra…" at bounding box center [387, 675] width 277 height 80
click at [274, 635] on pre "Is your office lease expiring soon? In our latest insights, we share seven stra…" at bounding box center [387, 675] width 277 height 80
click at [388, 635] on pre "Is your office lease expiring soon? In our latest insights, we share seven stra…" at bounding box center [387, 675] width 277 height 80
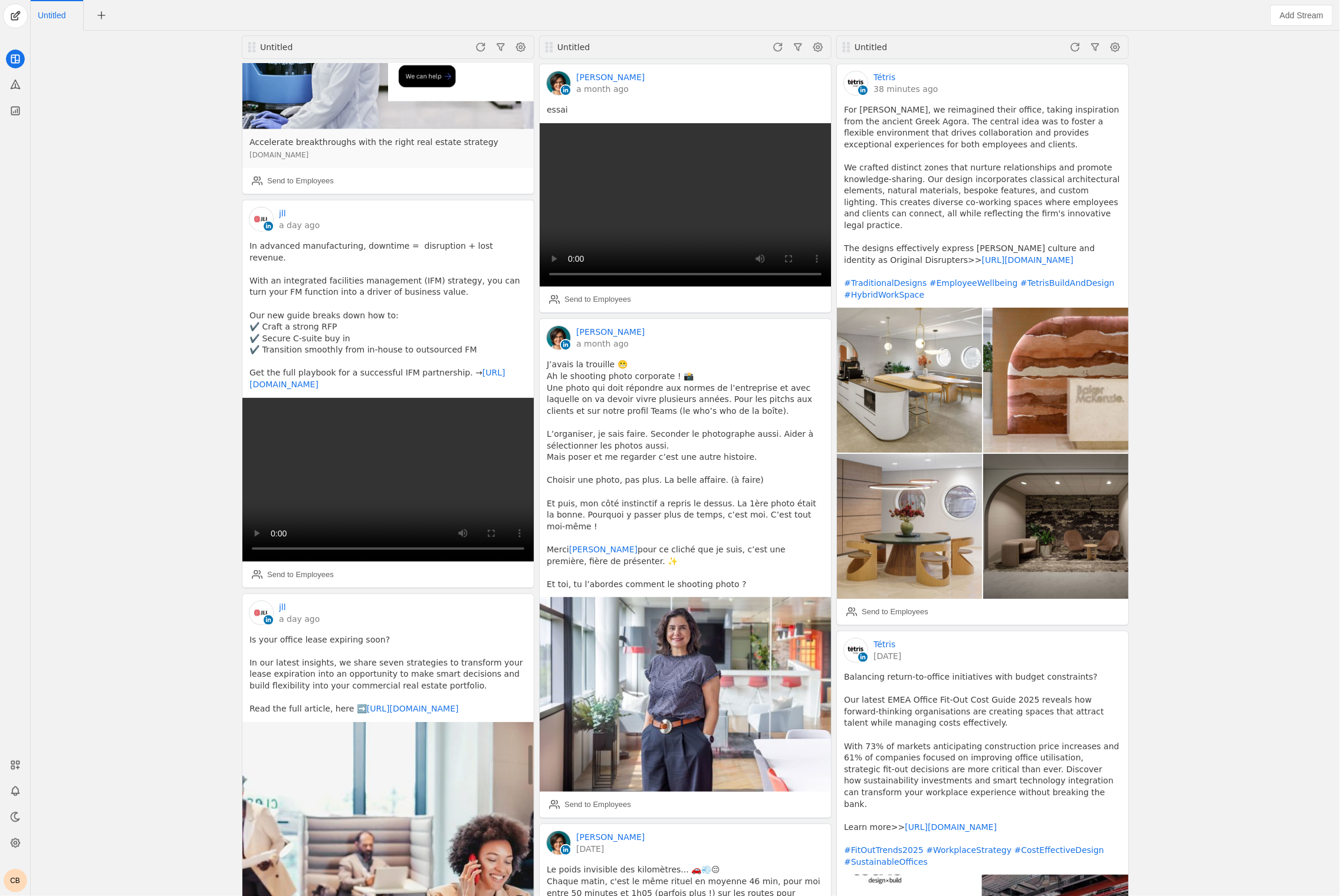
drag, startPoint x: 406, startPoint y: 396, endPoint x: 241, endPoint y: 351, distance: 171.0
copy pre "Is your office lease expiring soon? In our latest insights, we share seven stra…"
click at [191, 487] on div "Untitled jll 37 minutes ago A equipa de P&DS da JLL foi responsável pelo restau…" at bounding box center [685, 463] width 1303 height 866
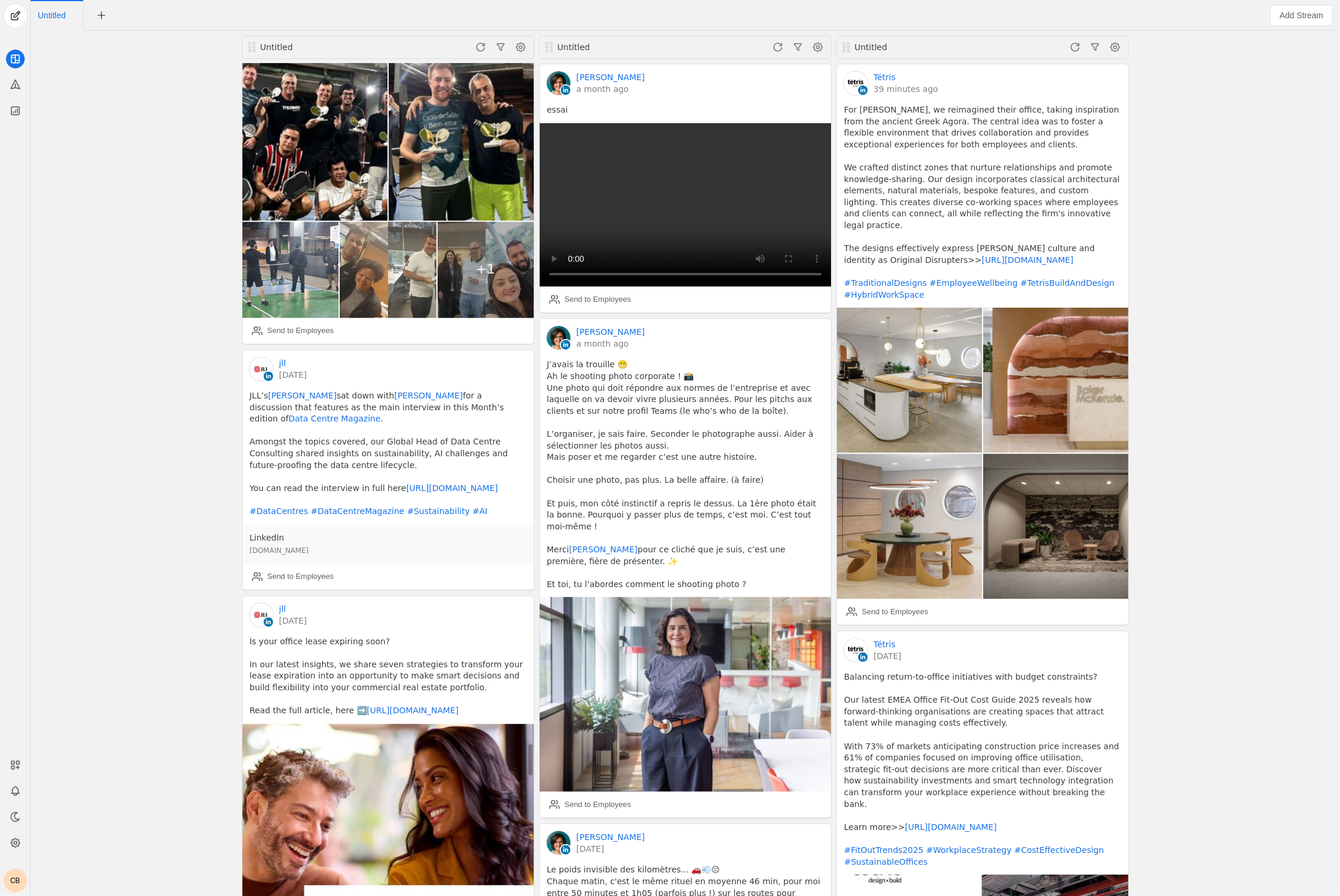
scroll to position [17786, 0]
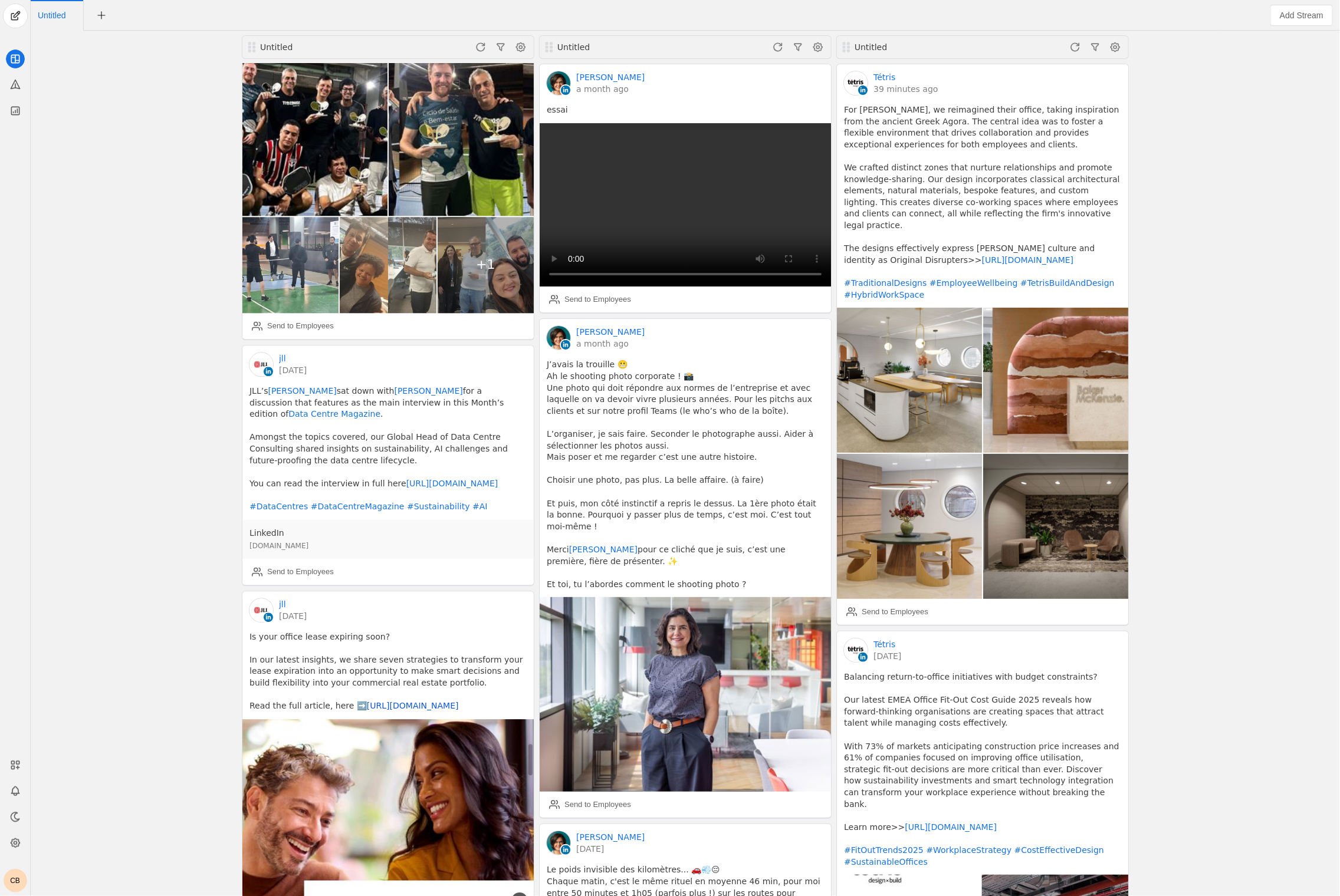
click at [391, 701] on link "https://co.jll/3HpalEn" at bounding box center [413, 706] width 92 height 10
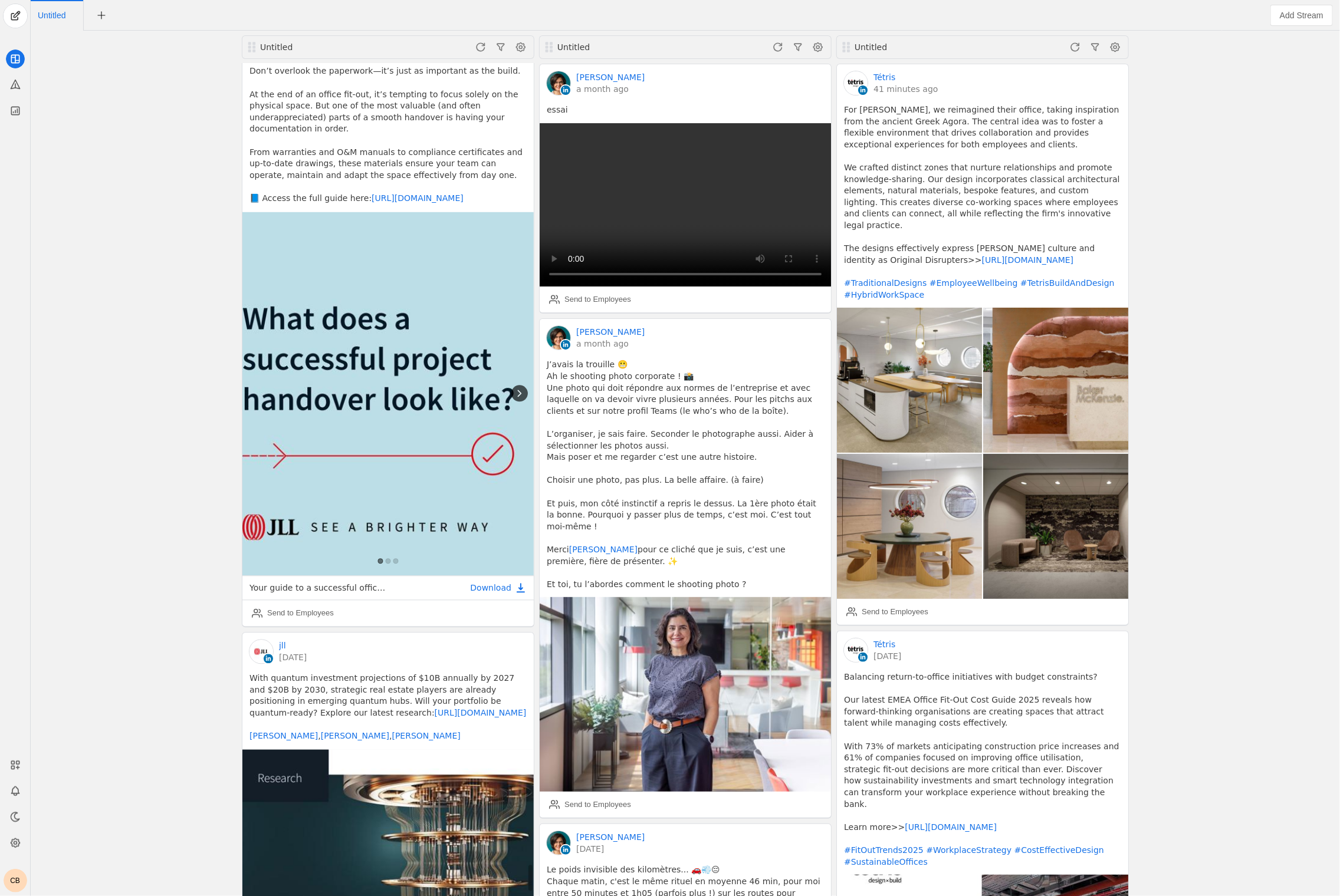
scroll to position [25654, 0]
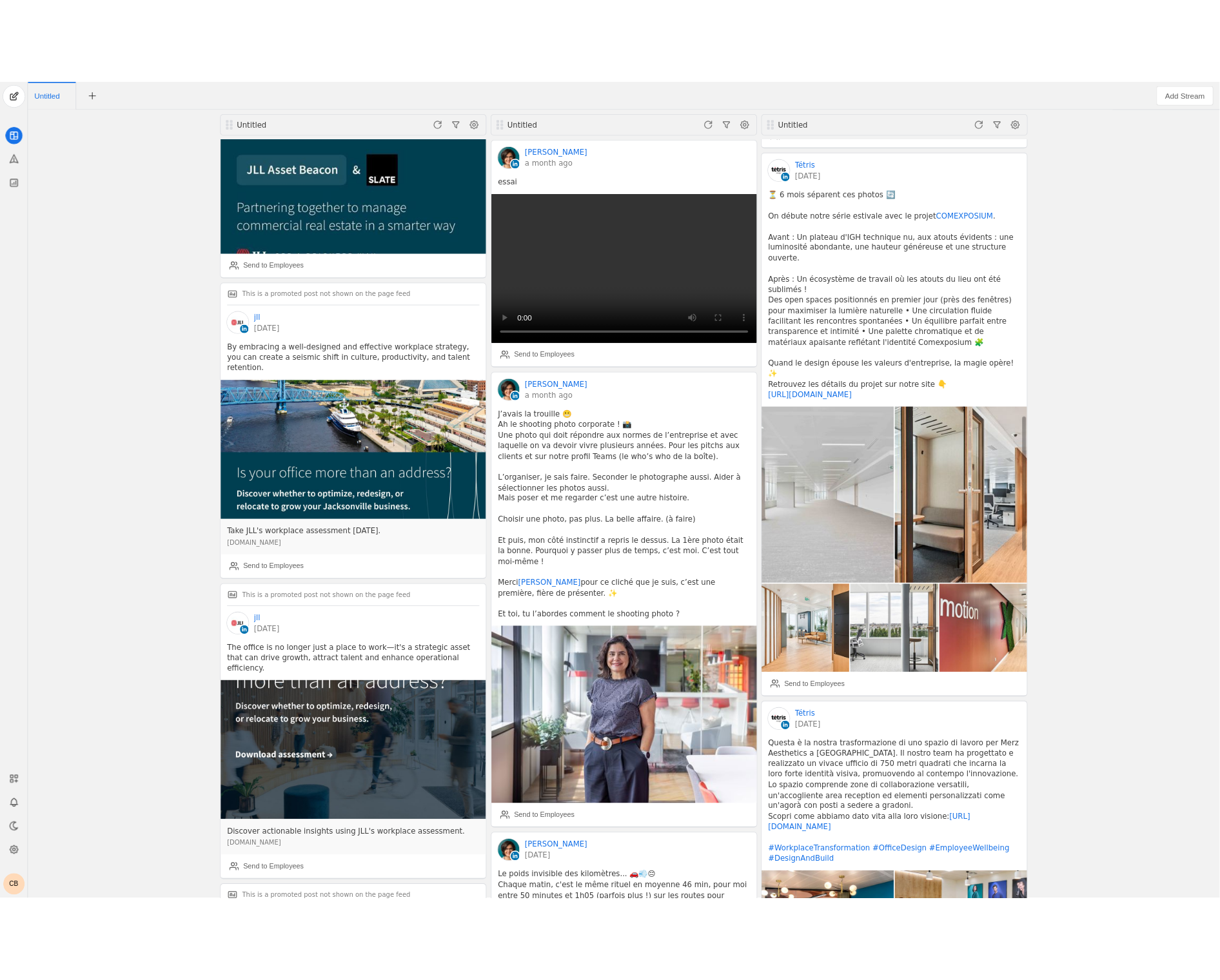
scroll to position [1854, 0]
